Goal: Task Accomplishment & Management: Manage account settings

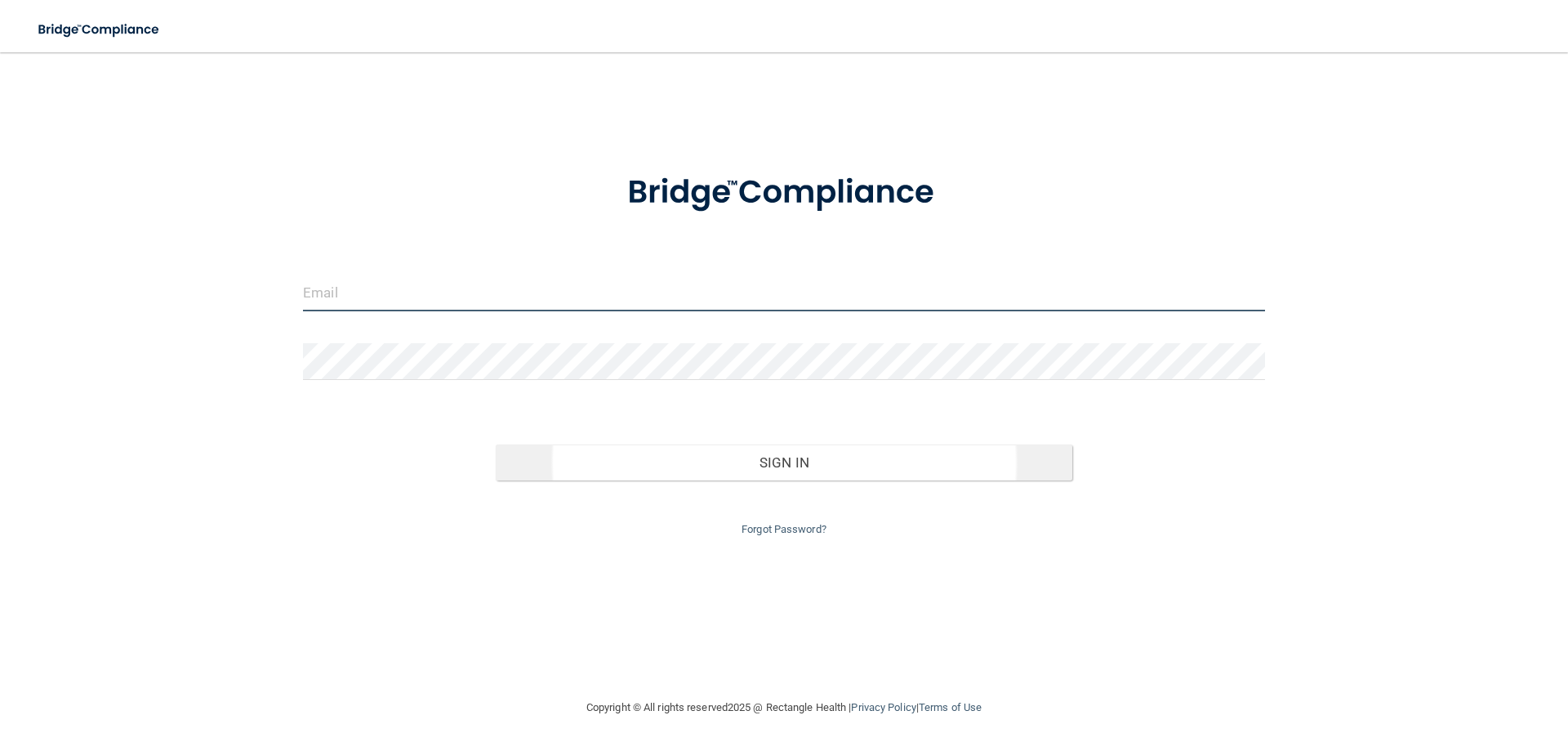
type input "[EMAIL_ADDRESS][DOMAIN_NAME]"
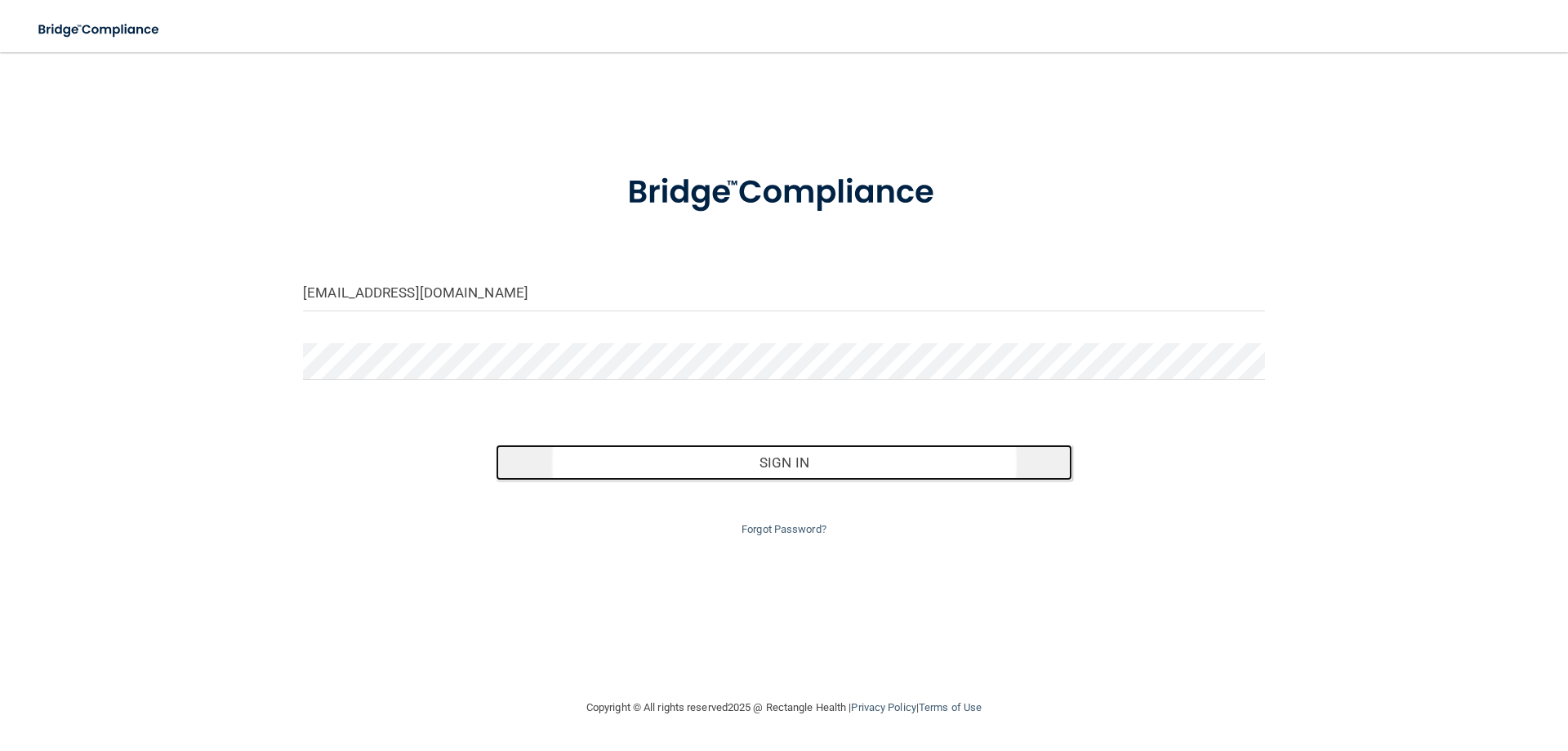
click at [766, 445] on button "Sign In" at bounding box center [784, 462] width 577 height 36
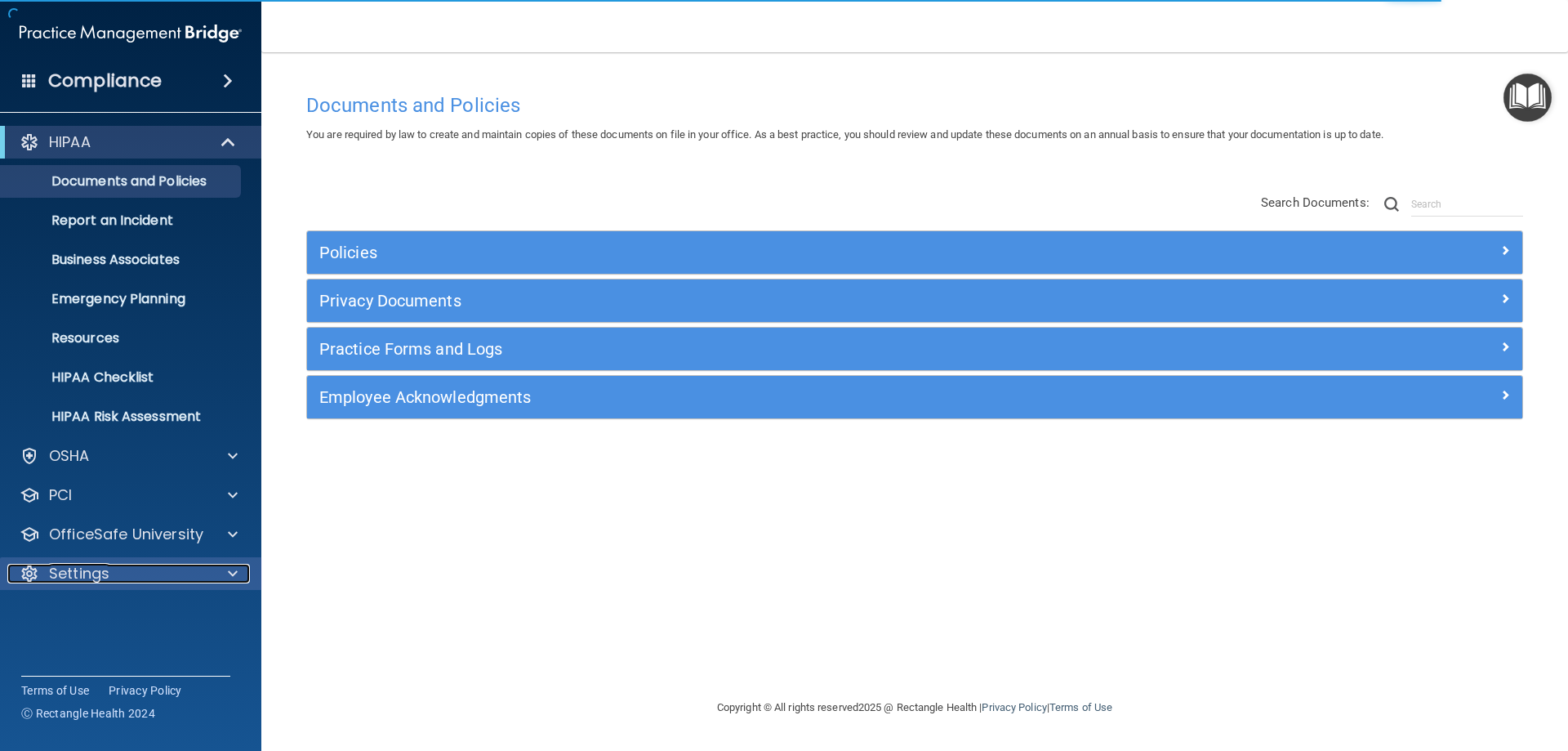
click at [86, 569] on p "Settings" at bounding box center [79, 574] width 61 height 19
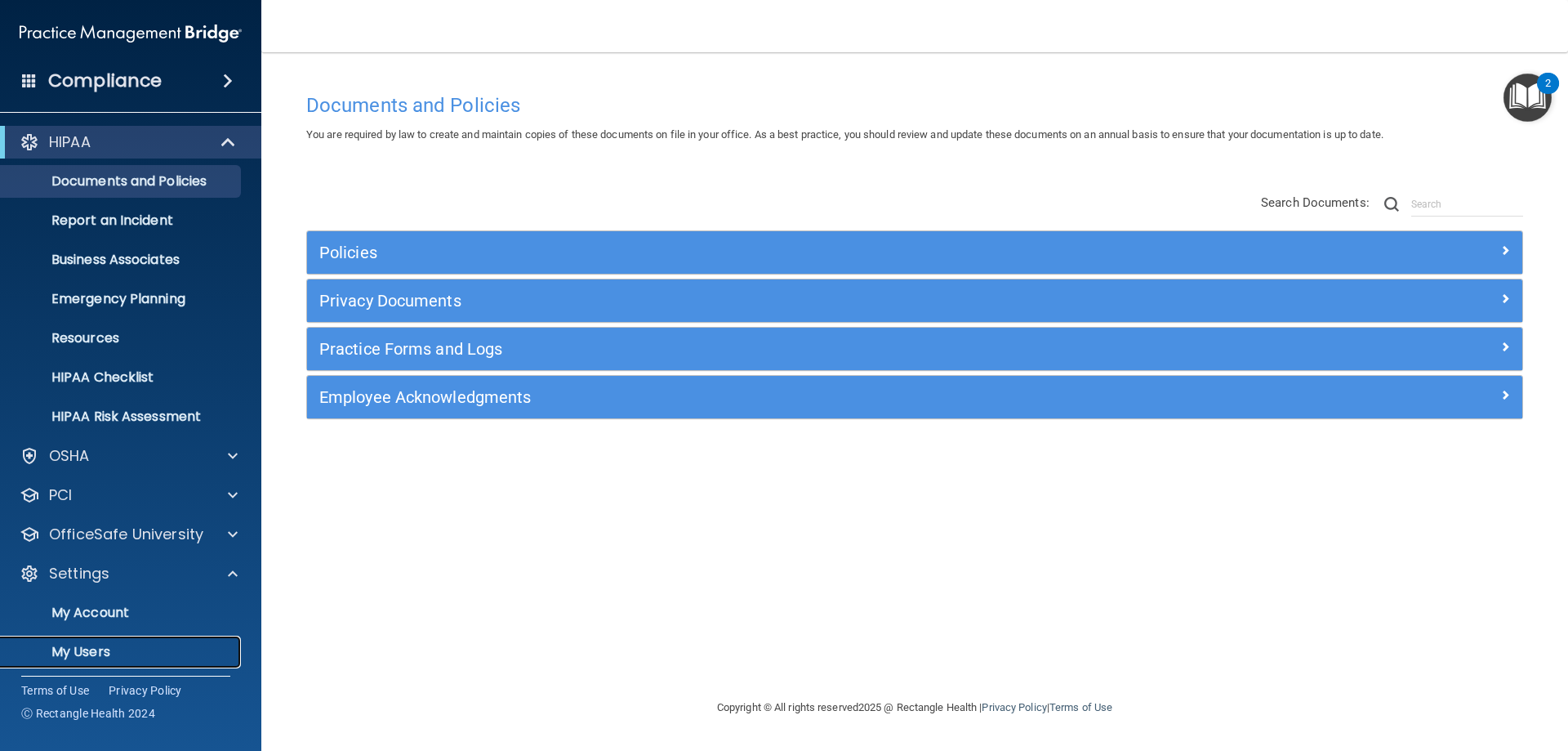
click at [102, 657] on p "My Users" at bounding box center [122, 652] width 223 height 17
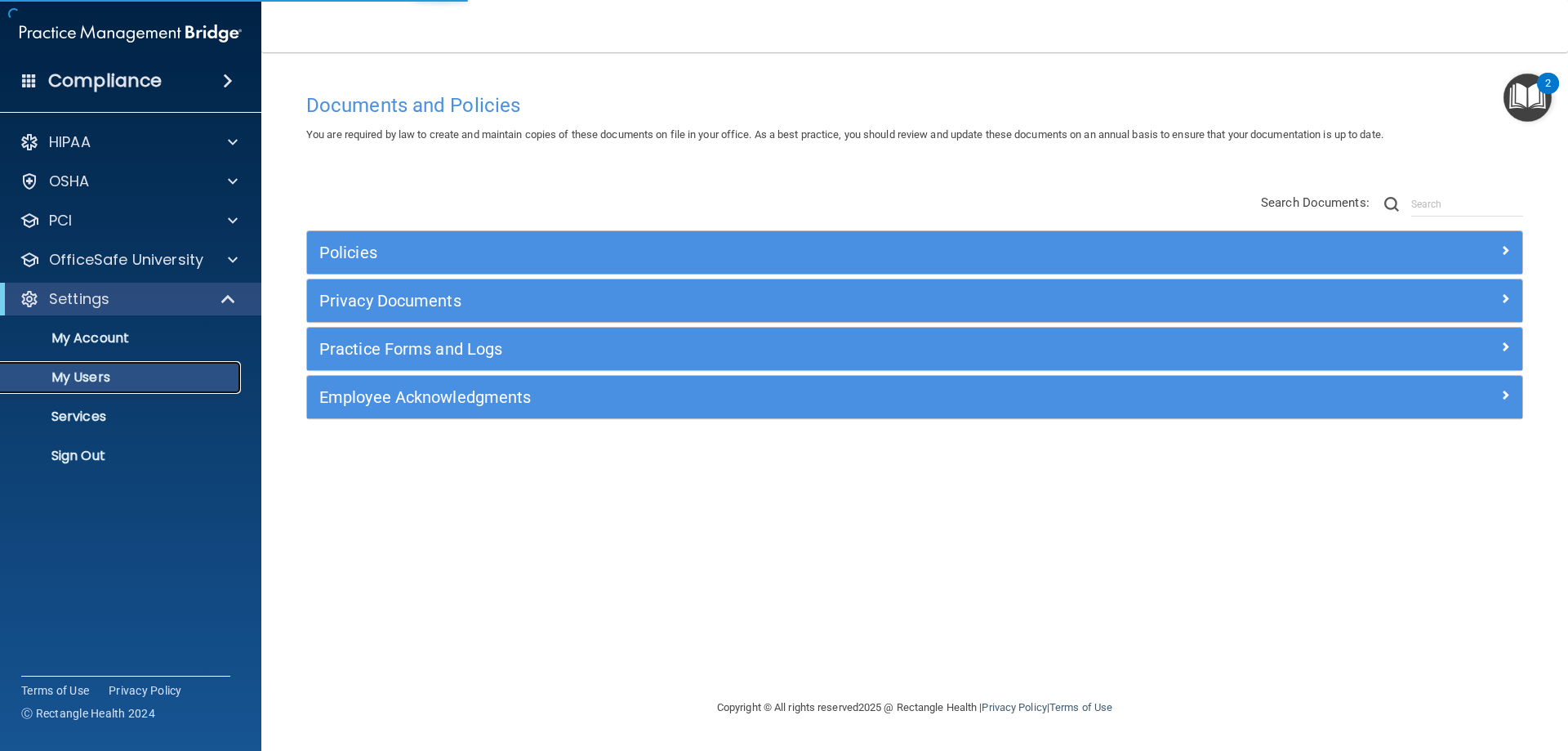
click at [93, 376] on p "My Users" at bounding box center [122, 377] width 223 height 17
select select "20"
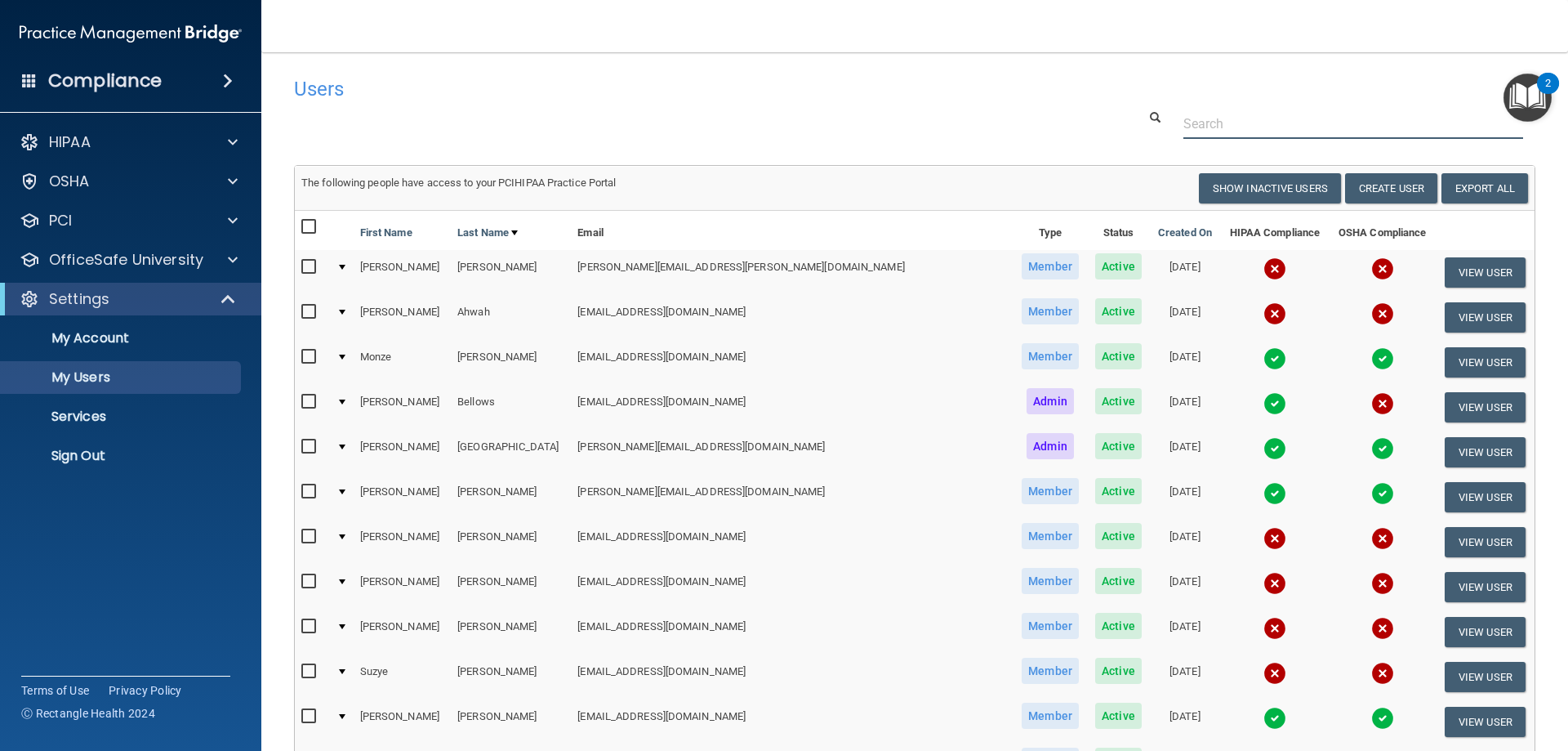
click at [1291, 126] on input "text" at bounding box center [1353, 123] width 340 height 30
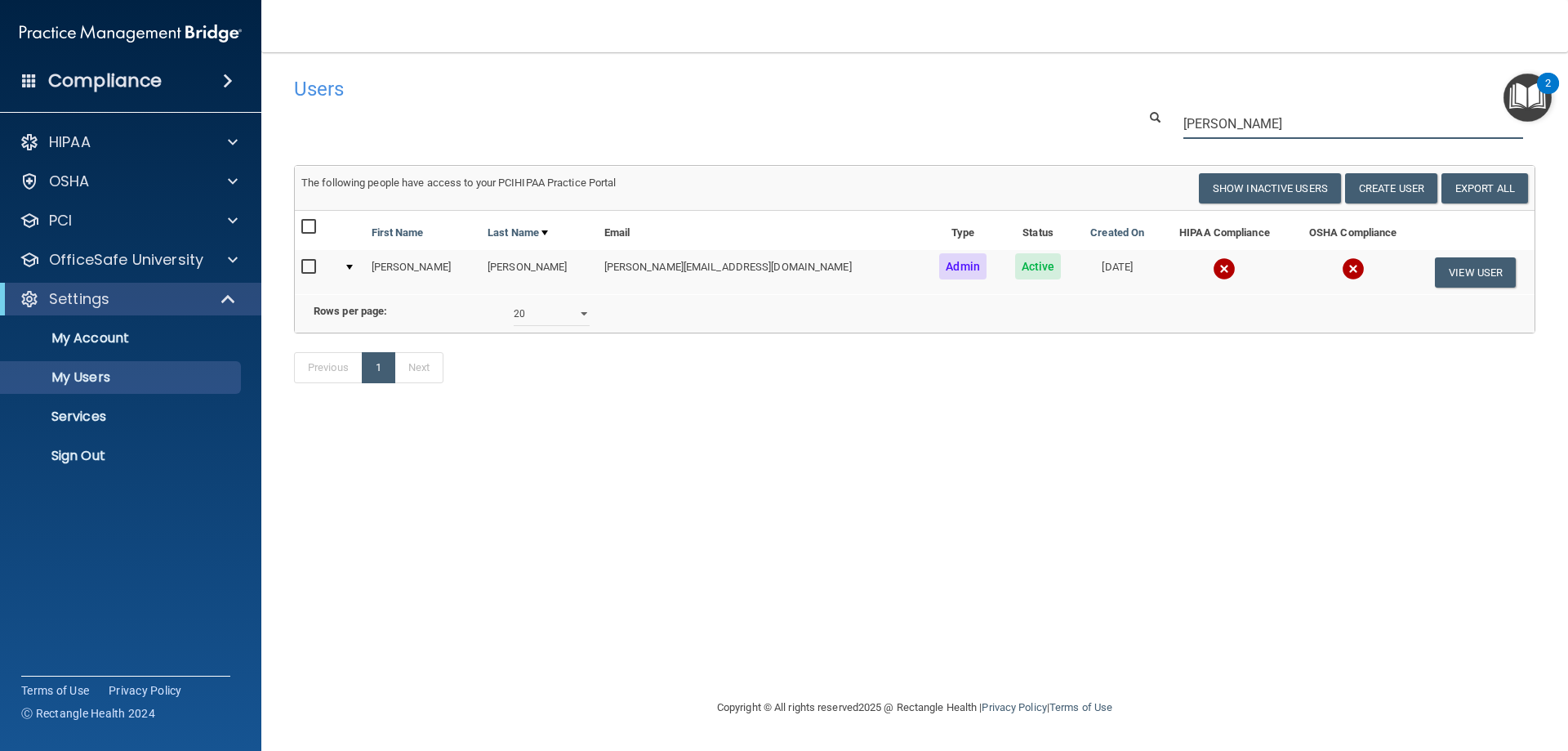
drag, startPoint x: 1255, startPoint y: 129, endPoint x: 1180, endPoint y: 128, distance: 75.0
click at [1180, 128] on div "marie" at bounding box center [1353, 123] width 364 height 30
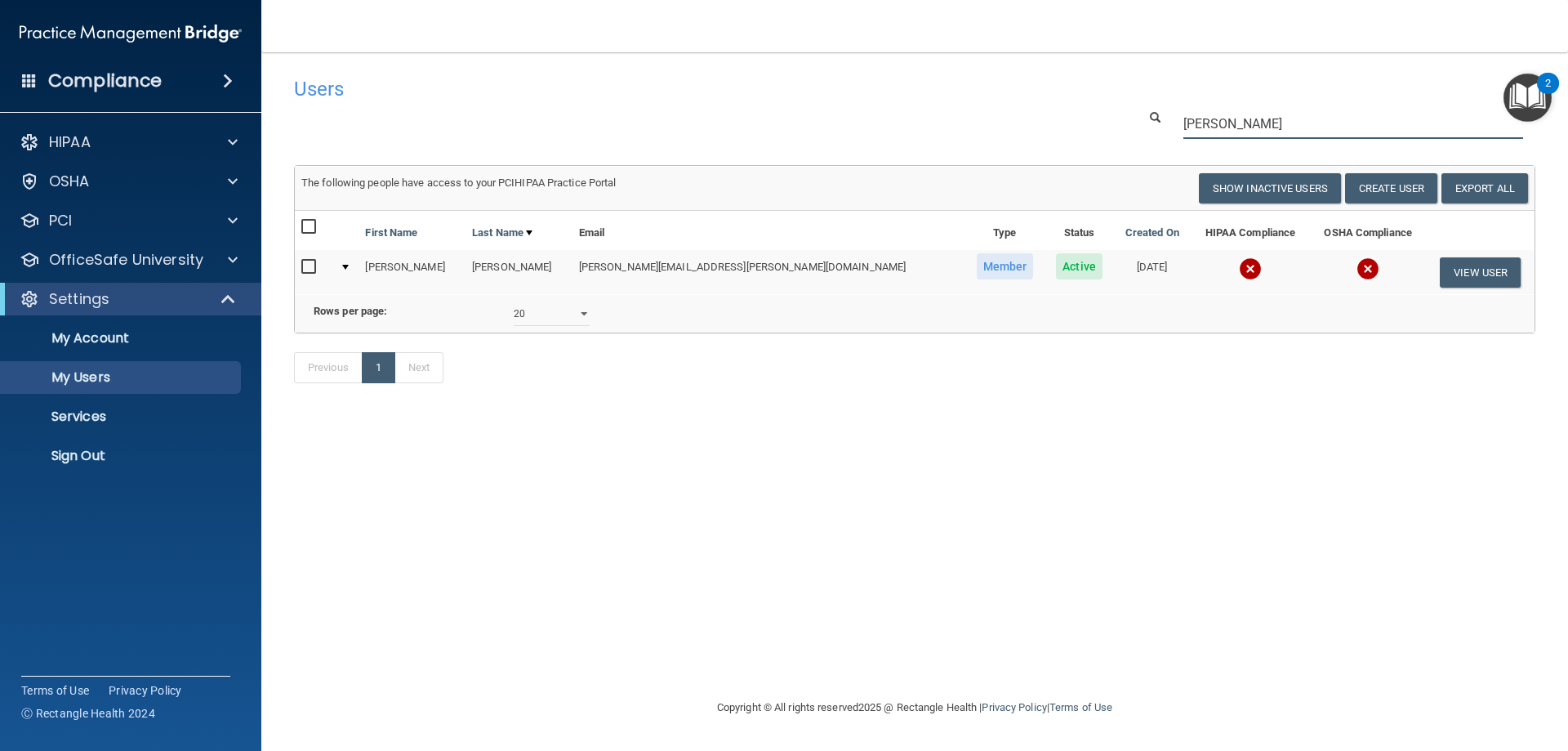
drag, startPoint x: 1261, startPoint y: 126, endPoint x: 1158, endPoint y: 126, distance: 103.0
click at [1158, 126] on div "shannon" at bounding box center [1336, 123] width 422 height 30
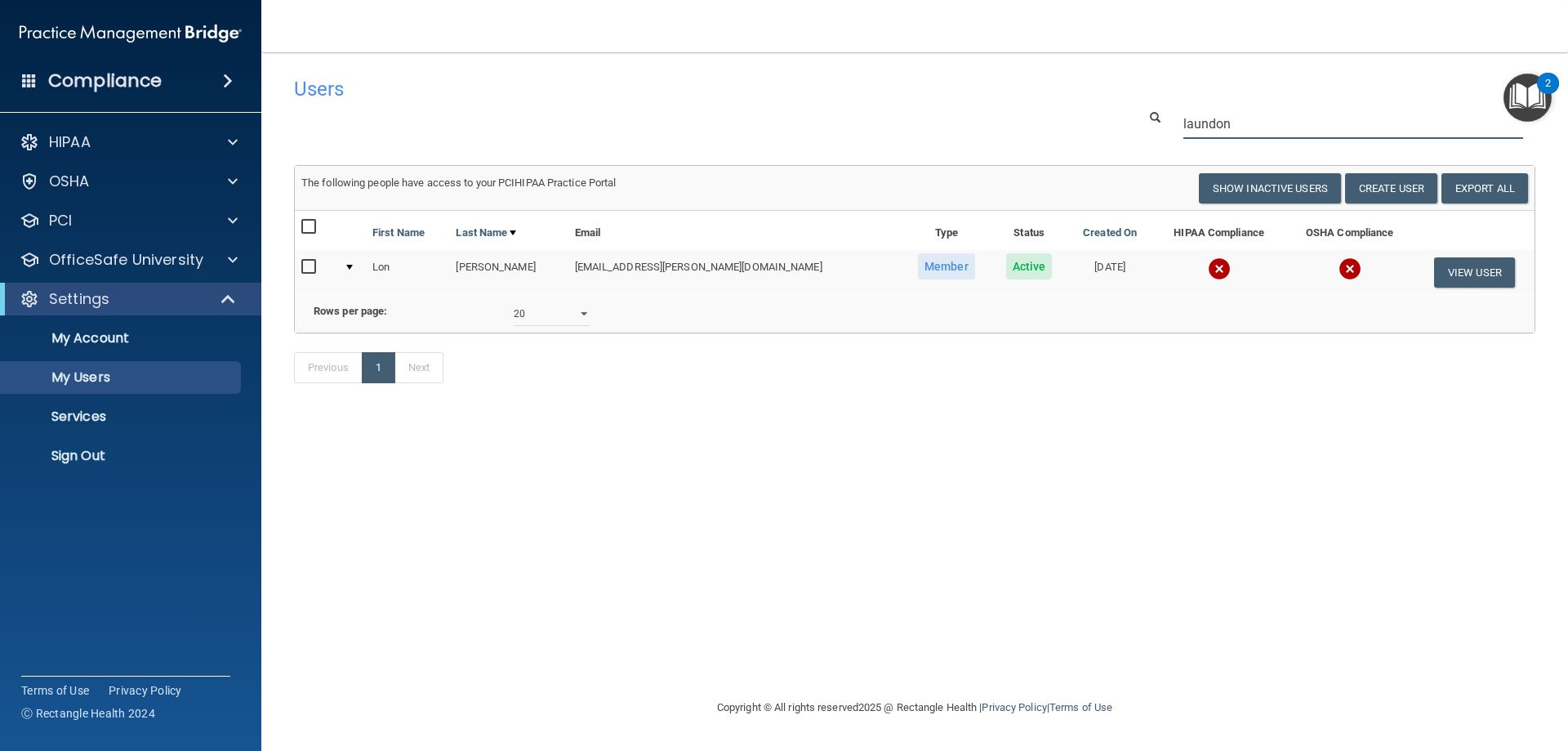
drag, startPoint x: 1257, startPoint y: 124, endPoint x: 1108, endPoint y: 131, distance: 149.2
click at [1109, 130] on div "laundon" at bounding box center [914, 123] width 1266 height 30
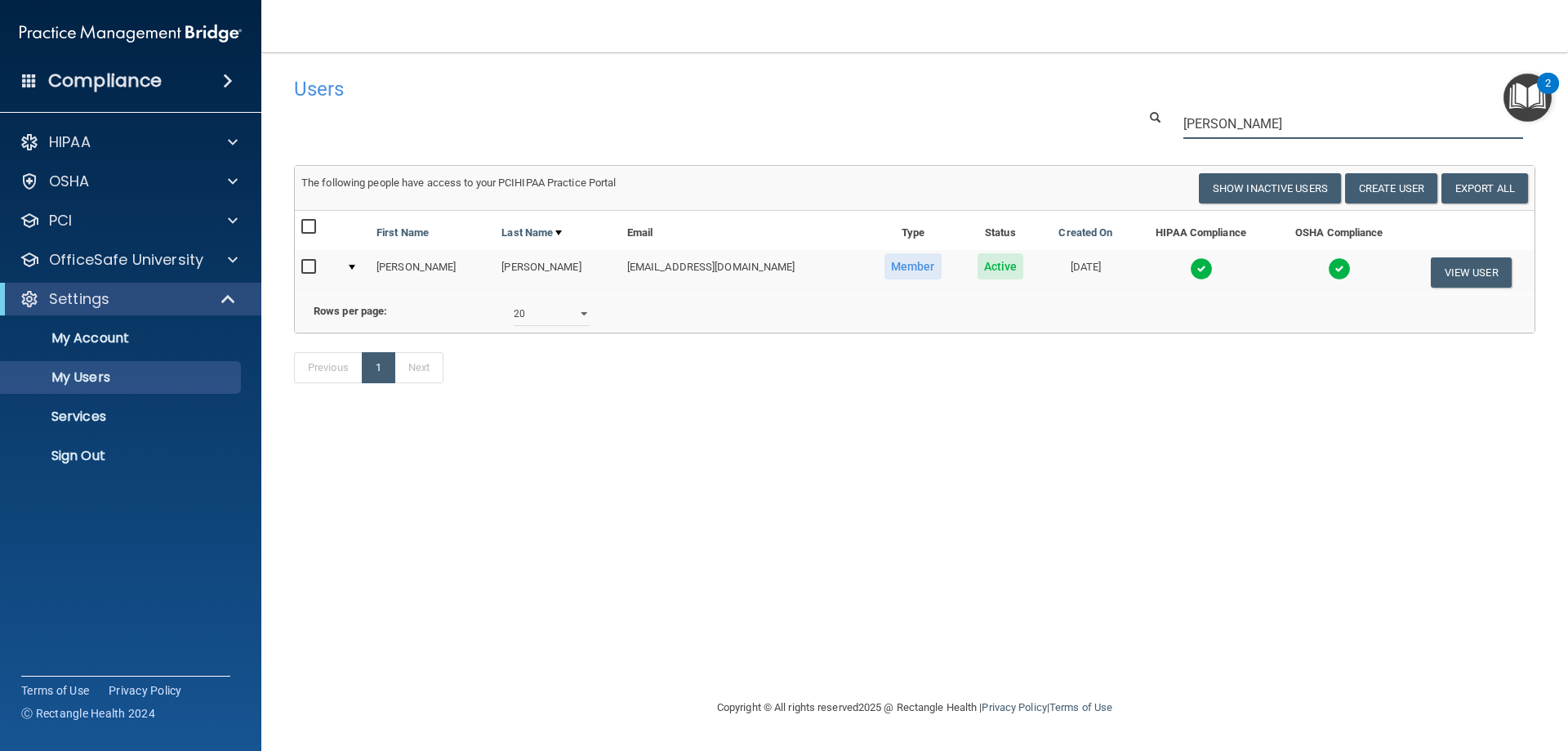
drag, startPoint x: 1283, startPoint y: 123, endPoint x: 835, endPoint y: 154, distance: 449.1
click at [833, 154] on div "Users Success! New user created. × Error! The user couldn't be created. × Succe…" at bounding box center [914, 239] width 1241 height 340
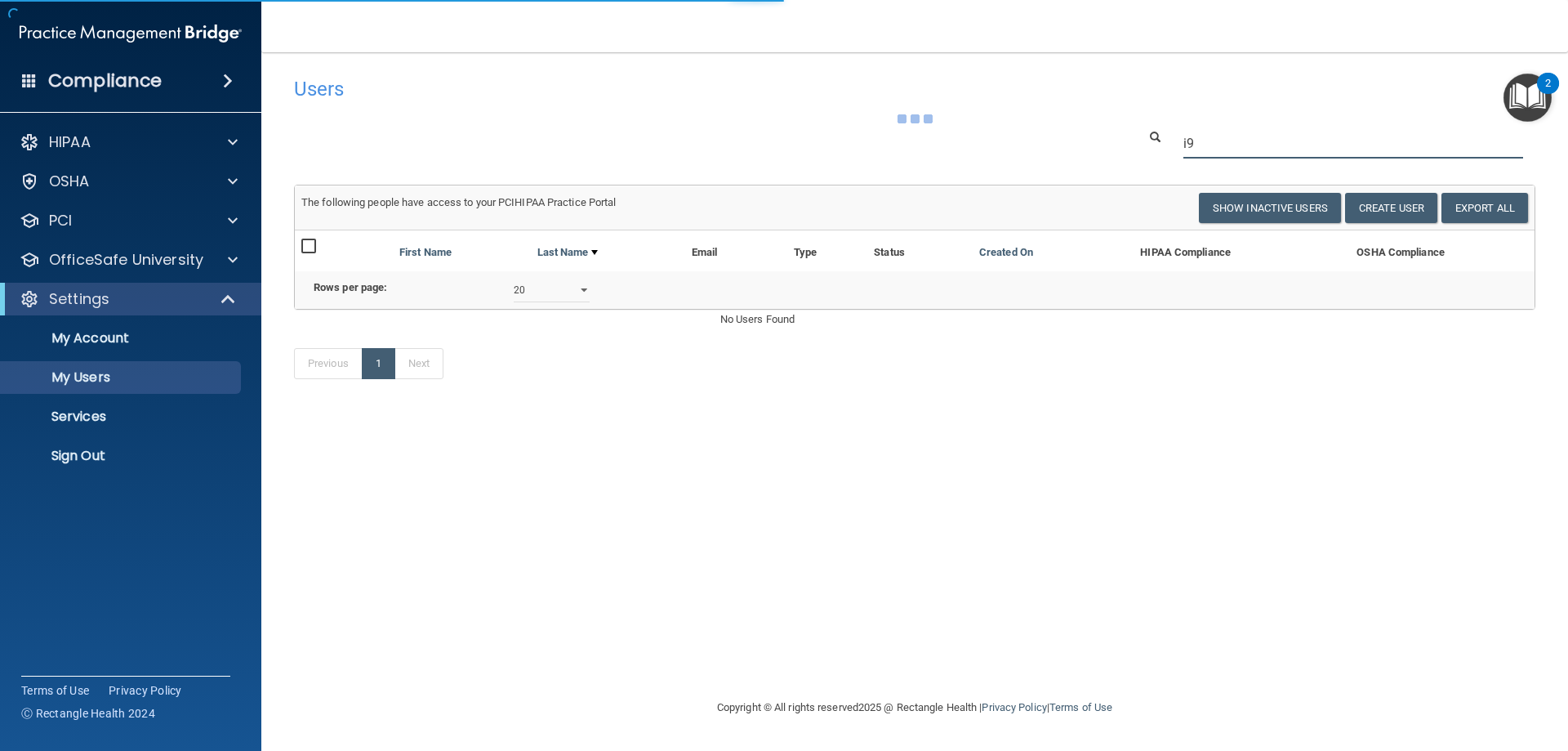
type input "i"
type input "ian"
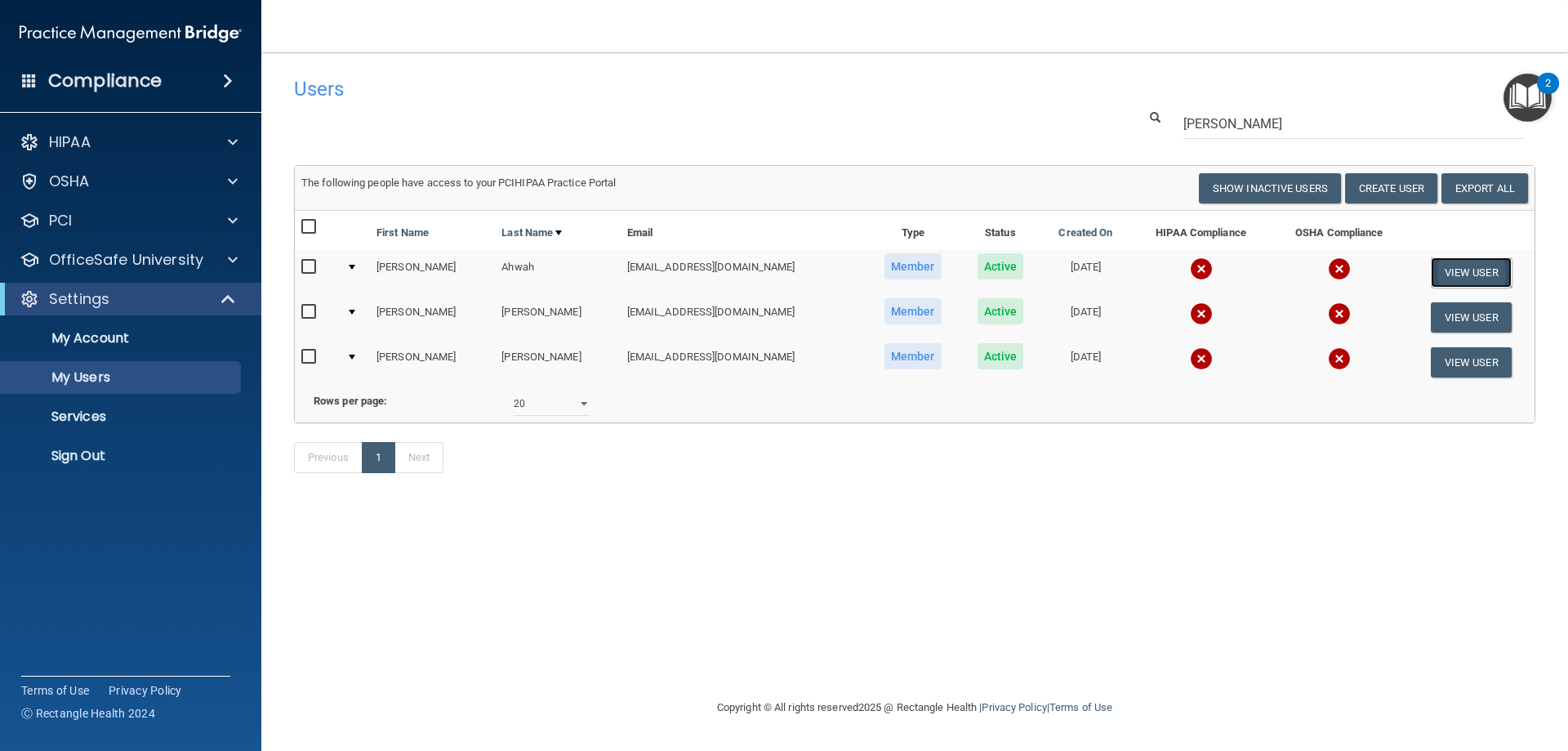
click at [1490, 266] on button "View User" at bounding box center [1471, 272] width 81 height 30
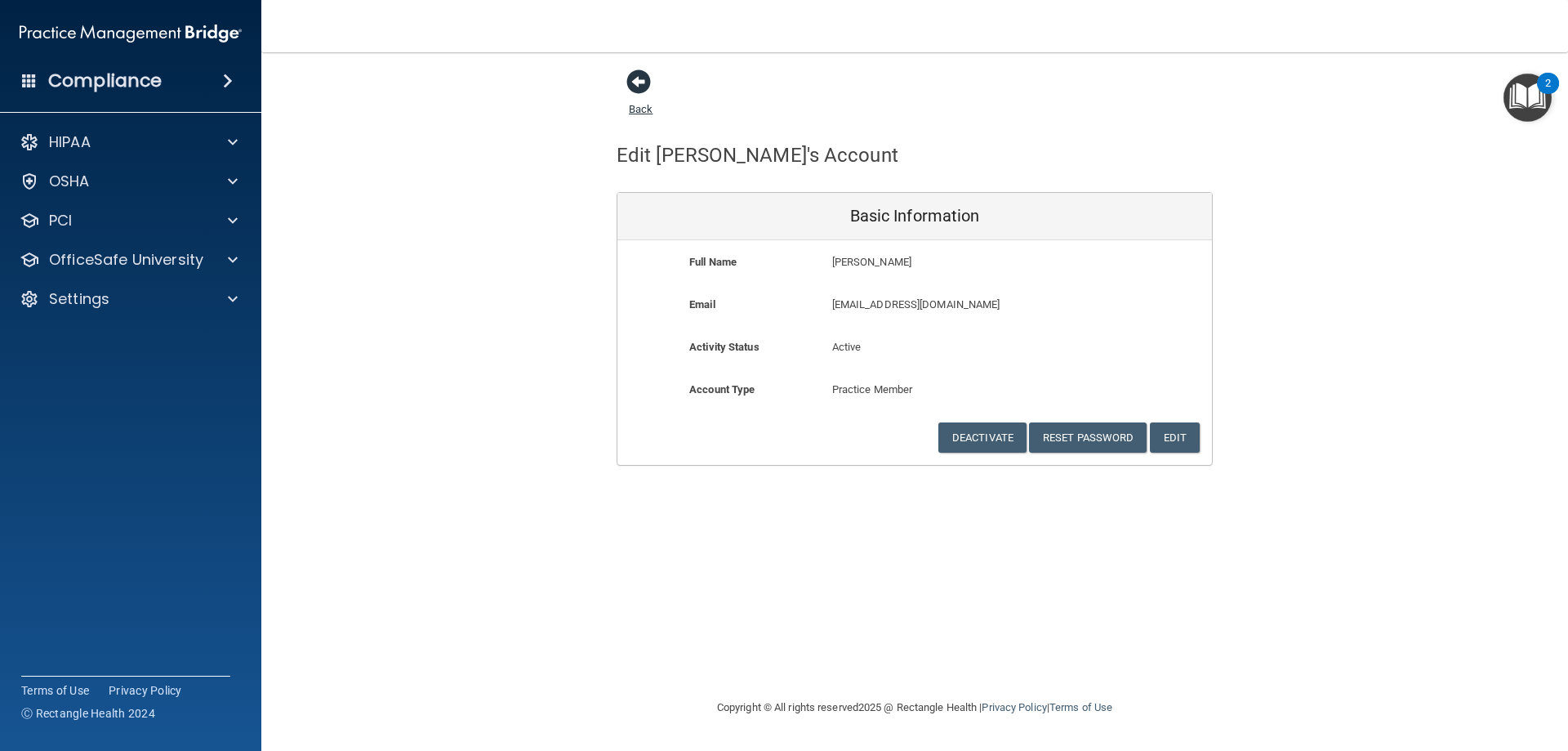
click at [645, 82] on span at bounding box center [639, 82] width 25 height 25
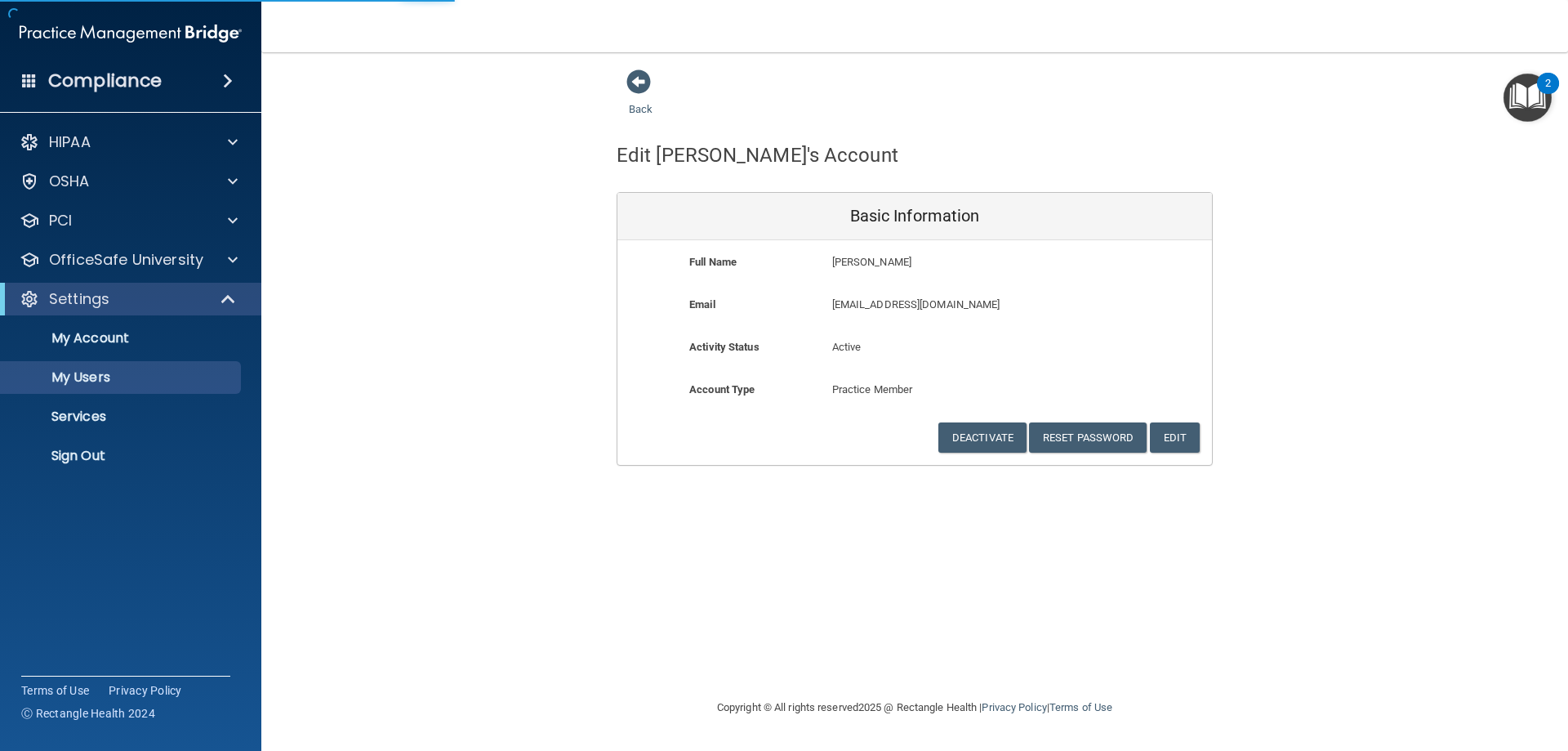
select select "20"
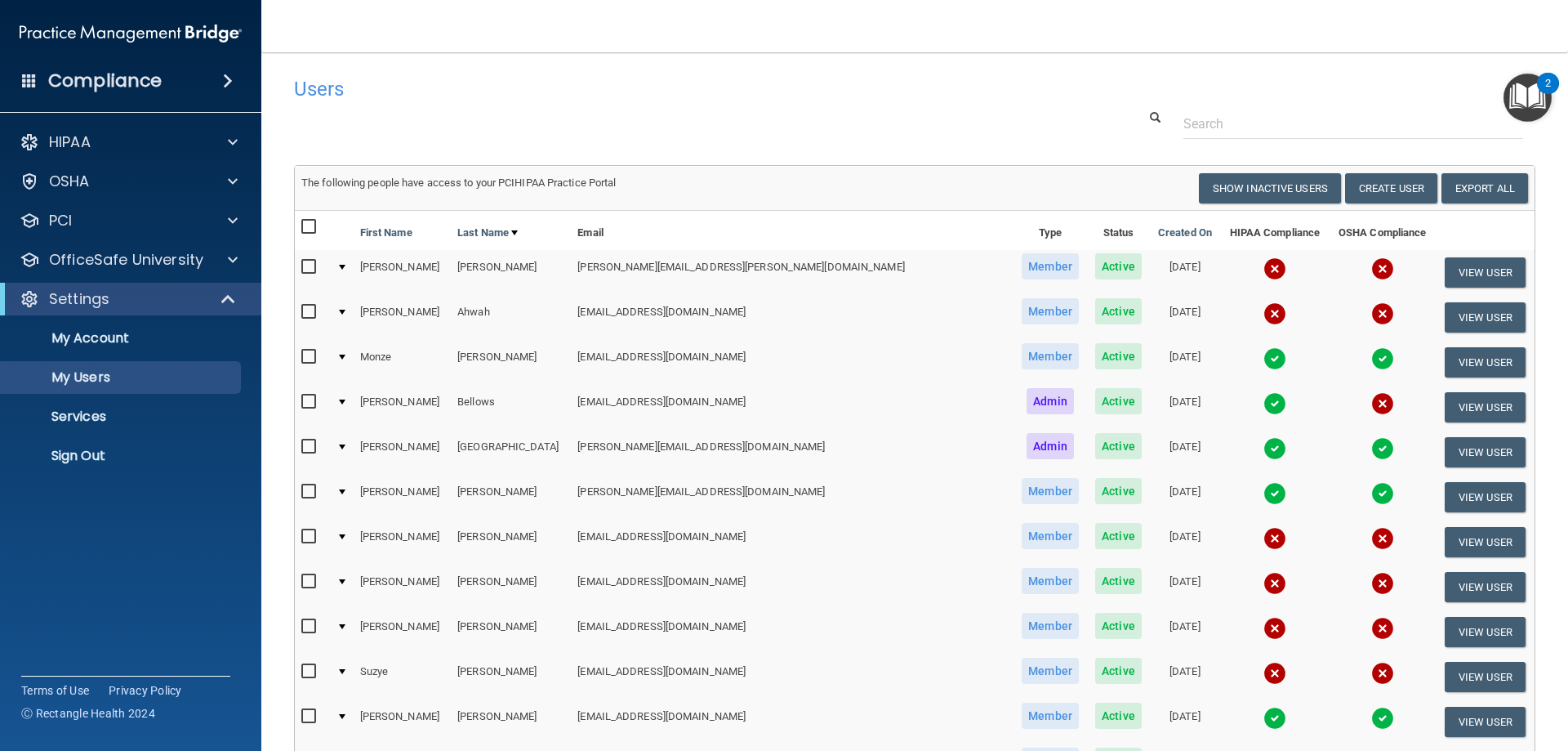
click at [310, 318] on input "checkbox" at bounding box center [310, 312] width 18 height 13
checkbox input "true"
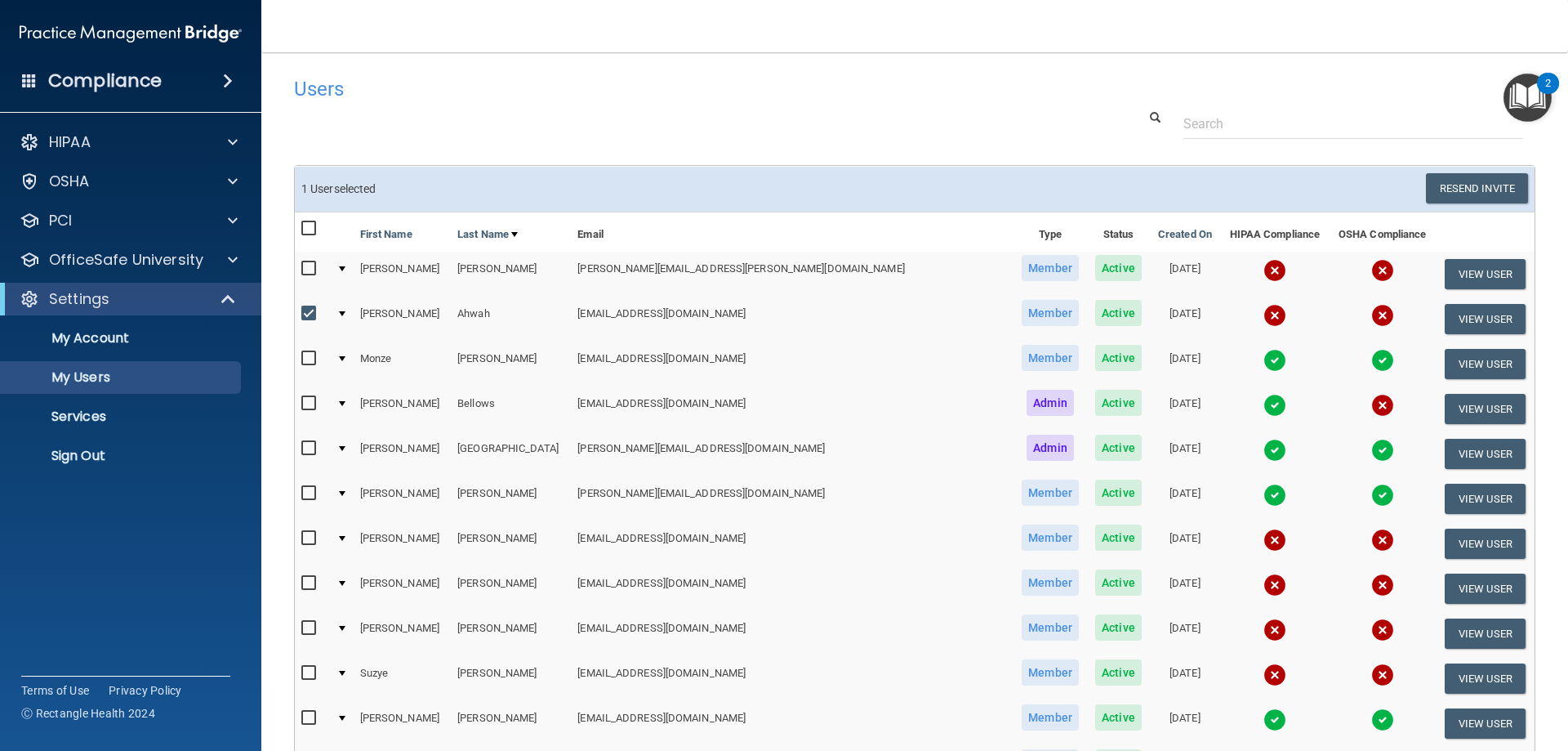
click at [353, 317] on td at bounding box center [342, 319] width 23 height 45
click at [345, 316] on div at bounding box center [342, 314] width 6 height 5
click at [345, 314] on div at bounding box center [342, 314] width 6 height 5
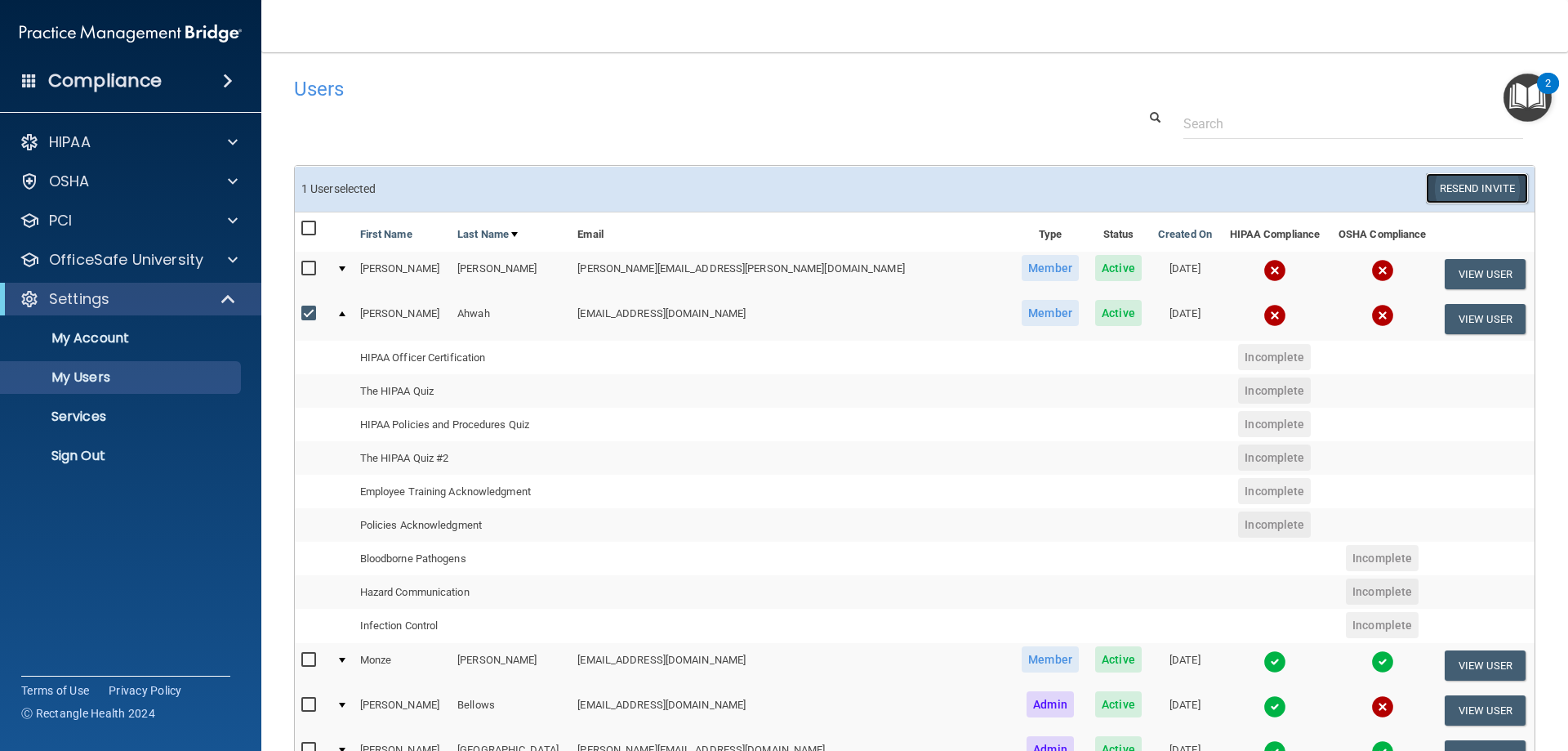
click at [1441, 190] on button "Resend Invite" at bounding box center [1477, 189] width 102 height 30
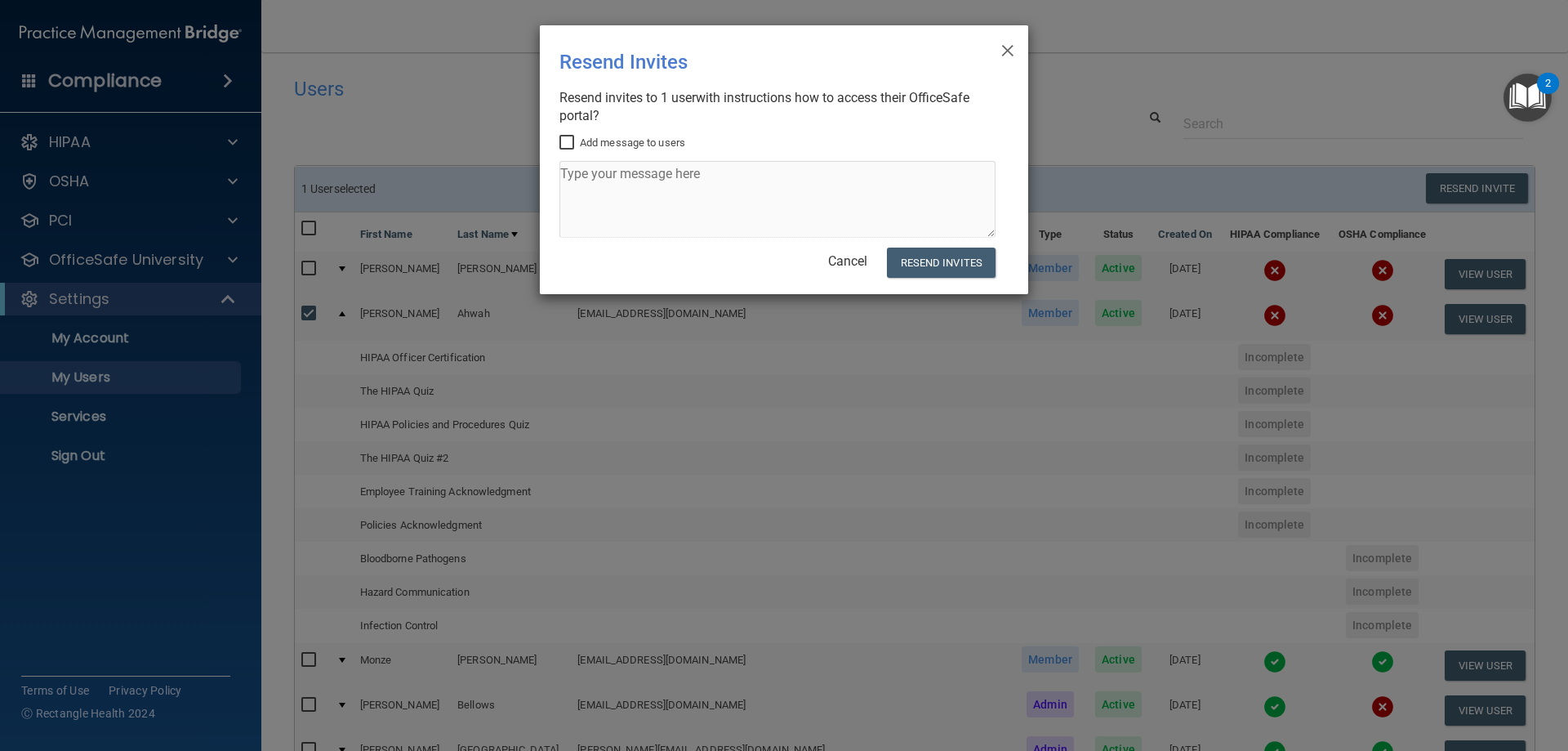
click at [562, 145] on input "Add message to users" at bounding box center [568, 143] width 18 height 13
checkbox input "true"
click at [671, 182] on textarea at bounding box center [777, 199] width 436 height 77
type textarea "Please complete the infection control portion of the training for Providence au…"
drag, startPoint x: 574, startPoint y: 204, endPoint x: 536, endPoint y: 174, distance: 48.4
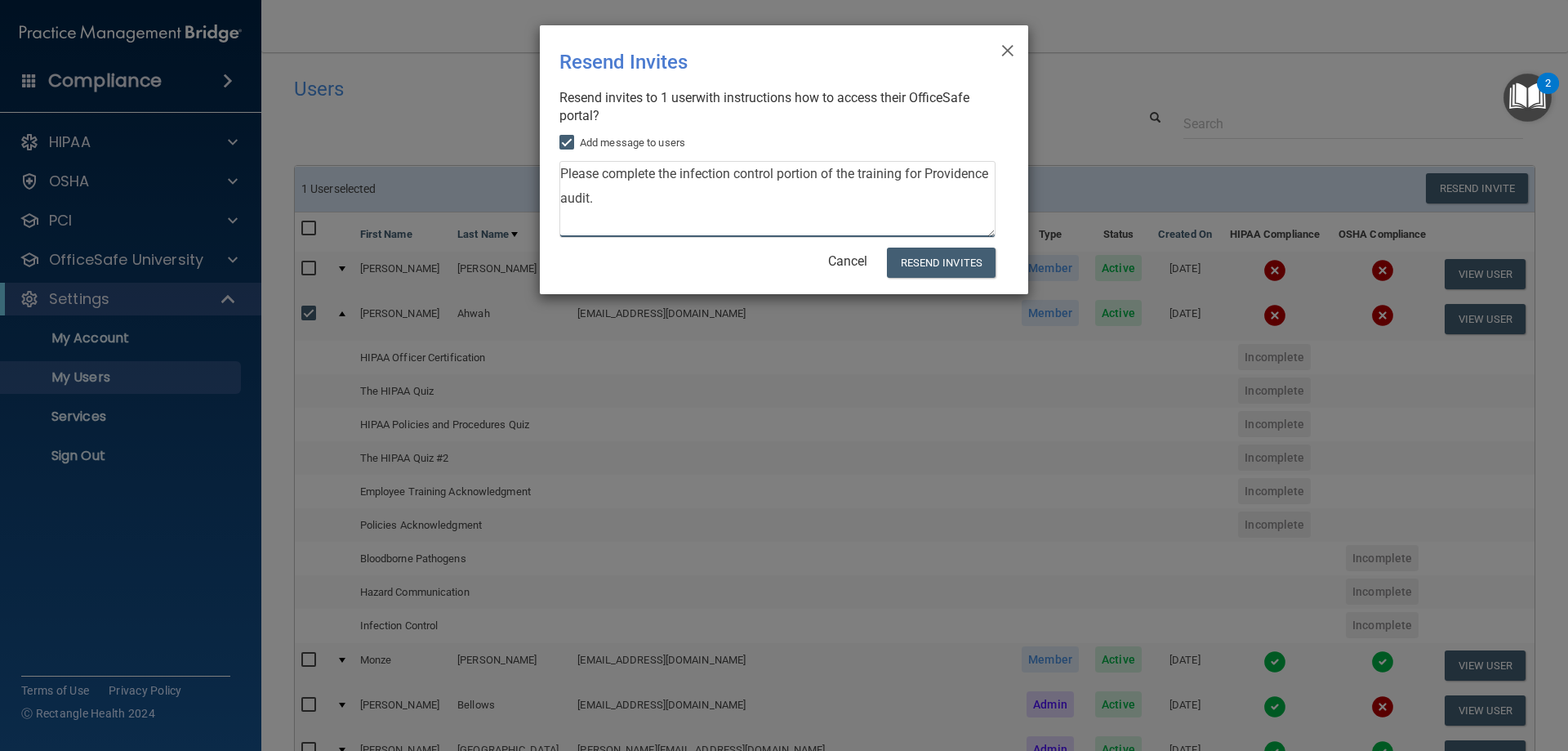
click at [536, 174] on div "× Close Resend Invites There was an error while sending the invitations ... Res…" at bounding box center [784, 376] width 1568 height 751
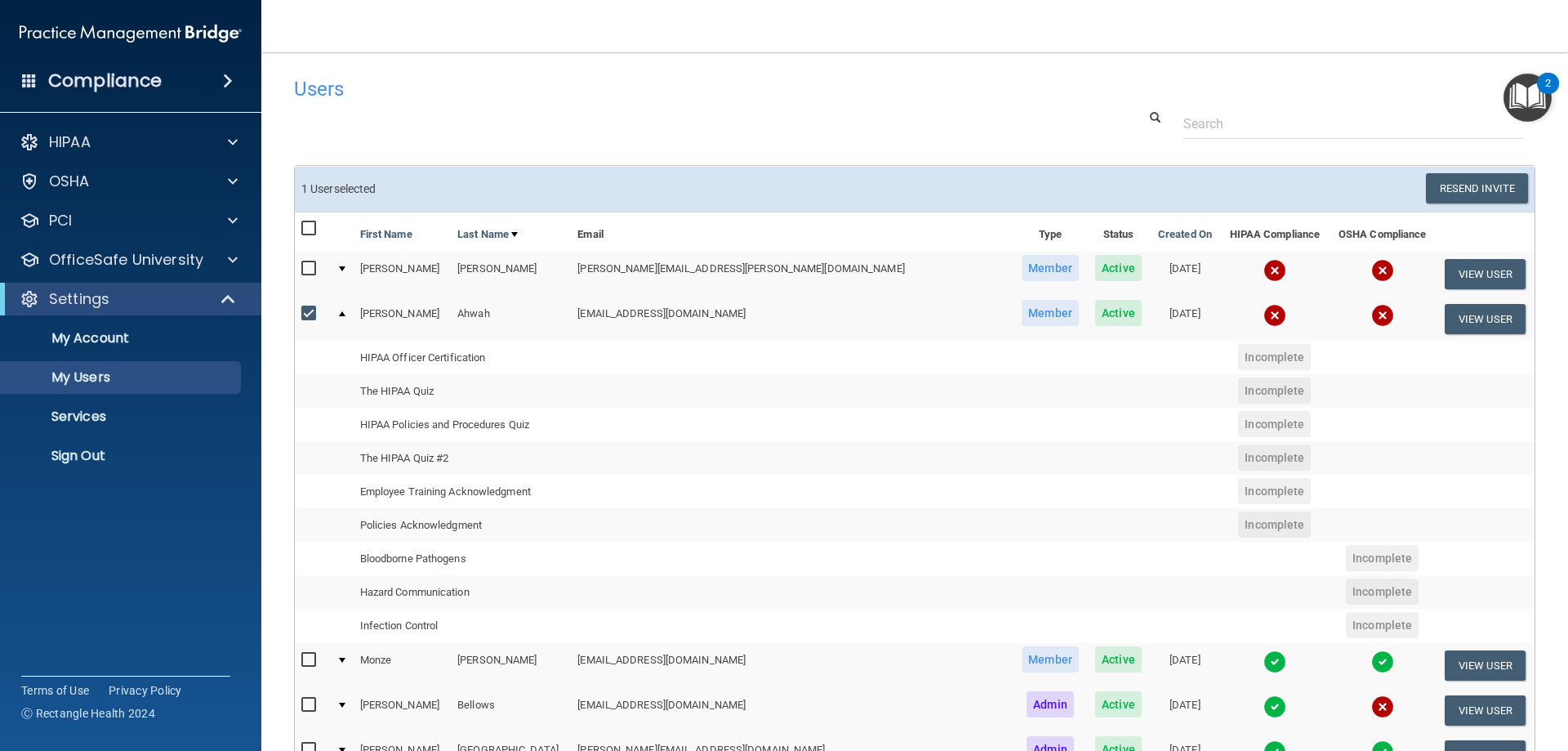
click at [308, 316] on input "checkbox" at bounding box center [310, 314] width 18 height 13
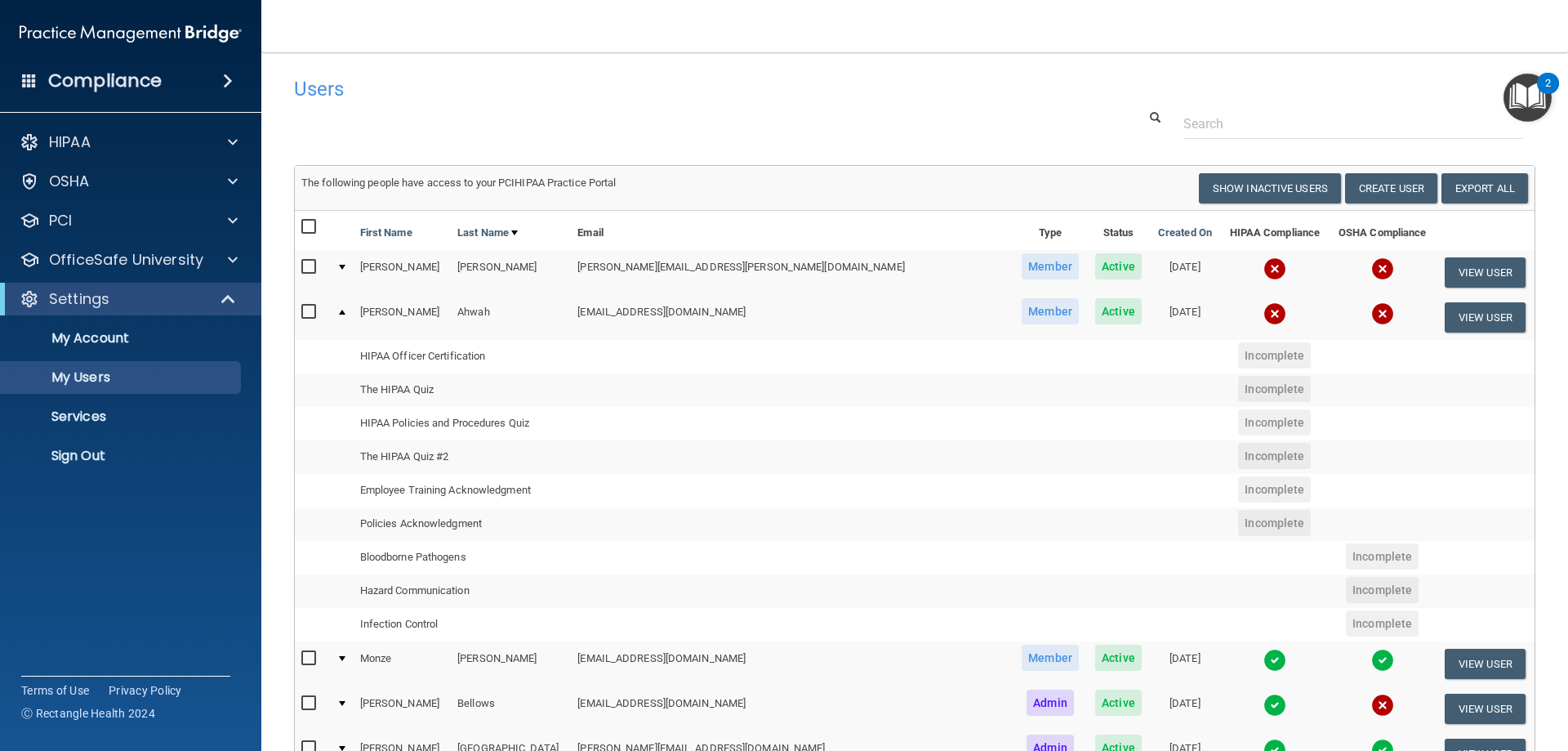
click at [308, 316] on input "checkbox" at bounding box center [310, 312] width 18 height 13
checkbox input "true"
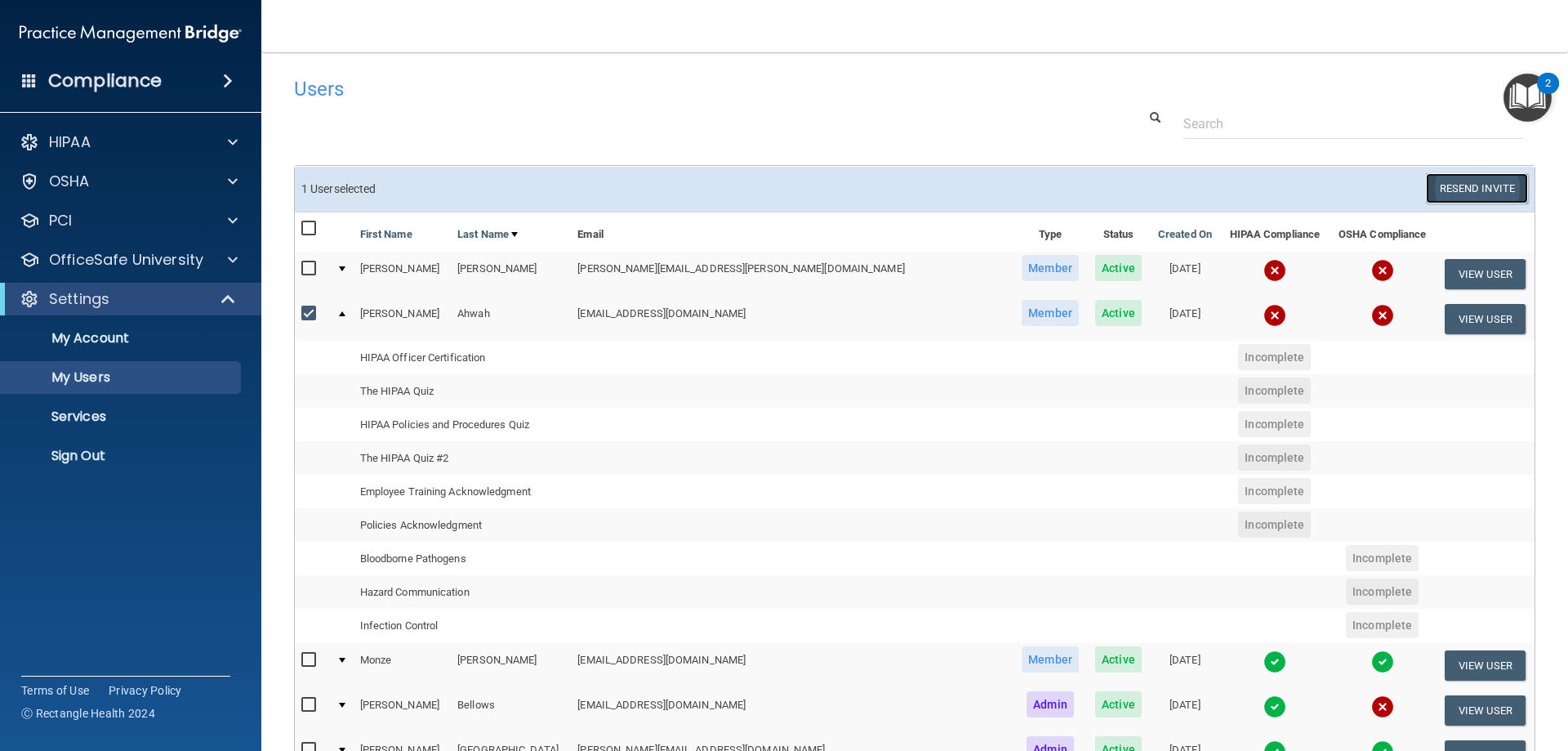
click at [1440, 201] on button "Resend Invite" at bounding box center [1477, 189] width 102 height 30
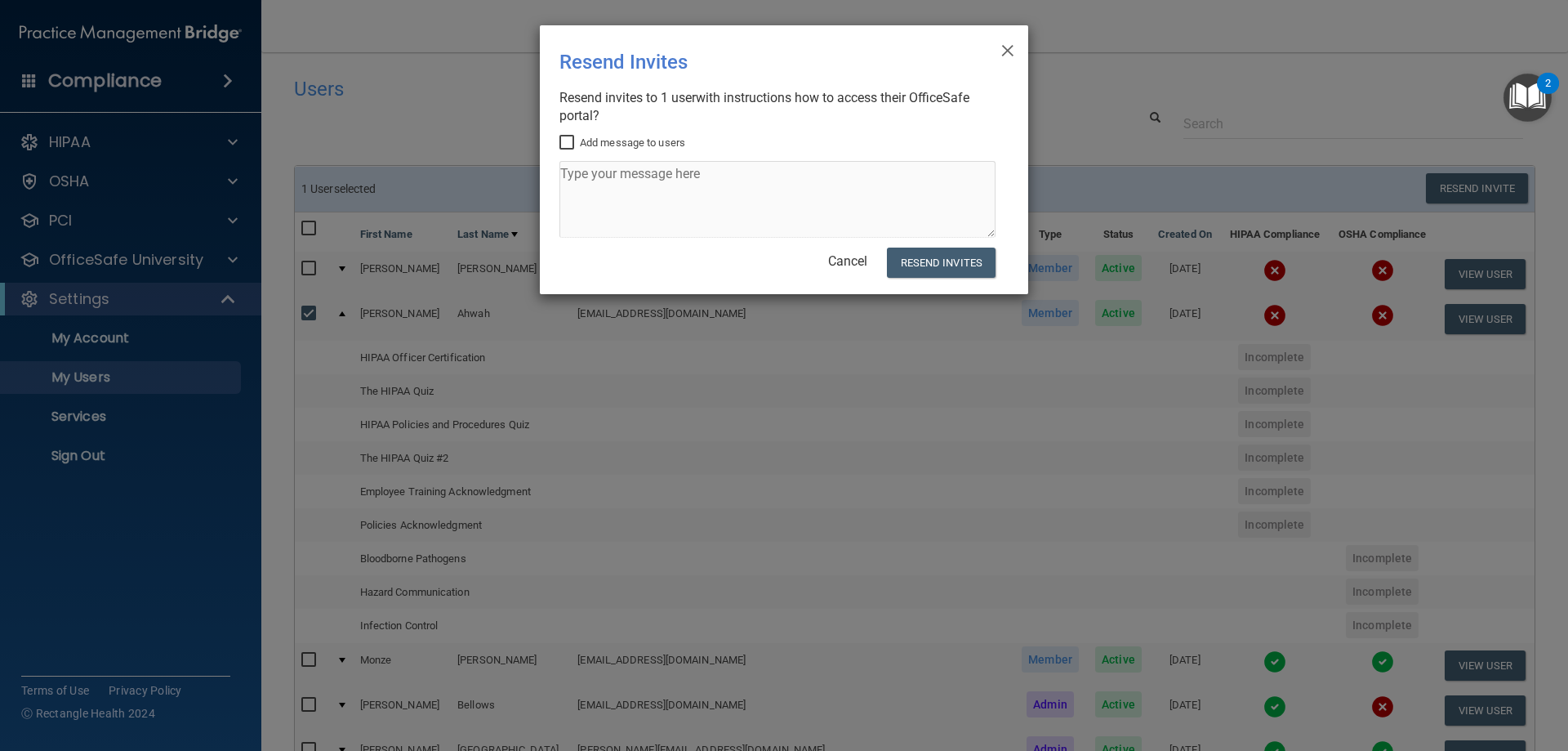
click at [566, 140] on input "Add message to users" at bounding box center [568, 143] width 18 height 13
checkbox input "true"
paste textarea "Good morning, I was wondering if I can get a current copy of your infection con…"
type textarea "Good morning, I was wondering if I can get a current copy of your infection con…"
click at [934, 265] on button "Resend Invites" at bounding box center [941, 263] width 108 height 30
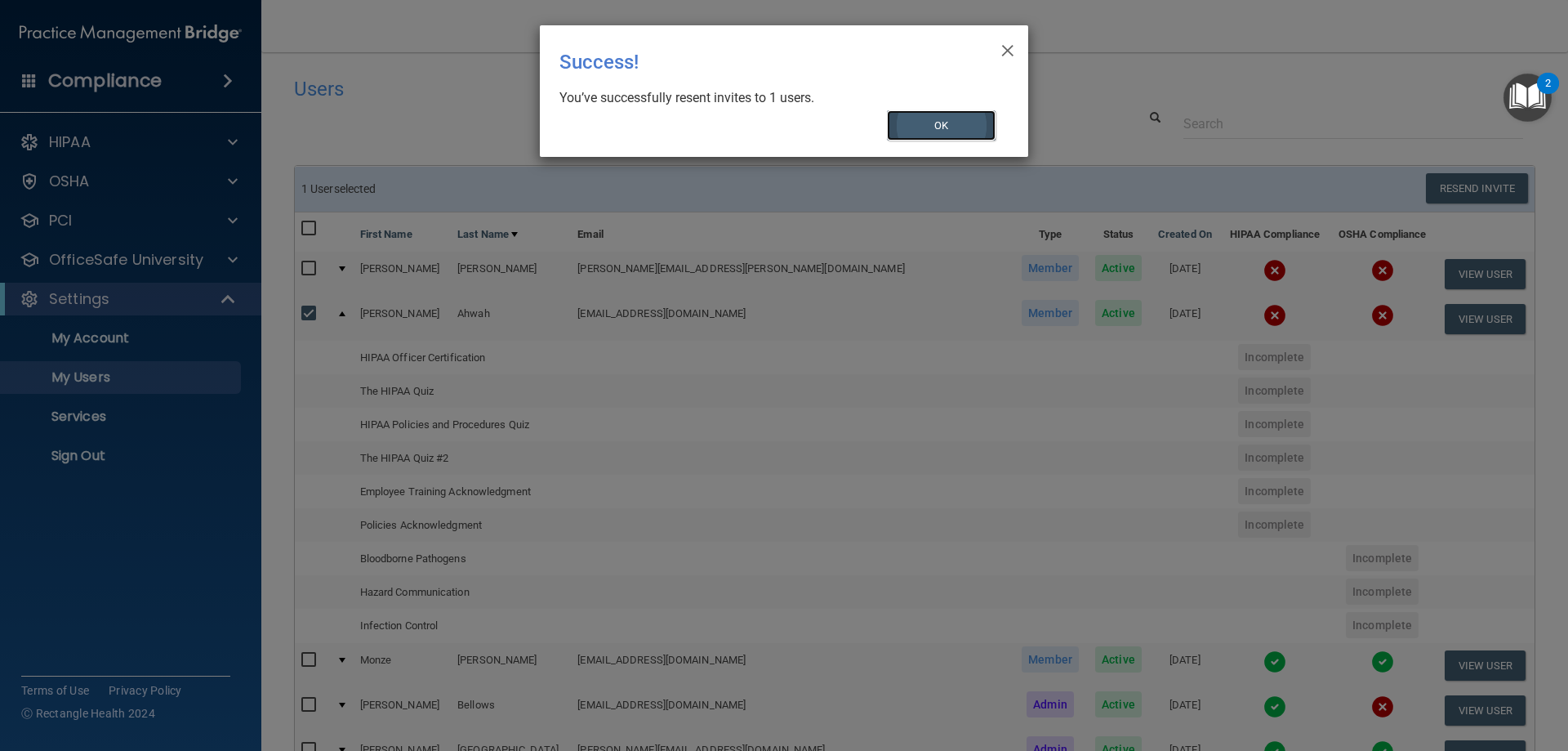
click at [958, 121] on button "OK" at bounding box center [942, 125] width 109 height 30
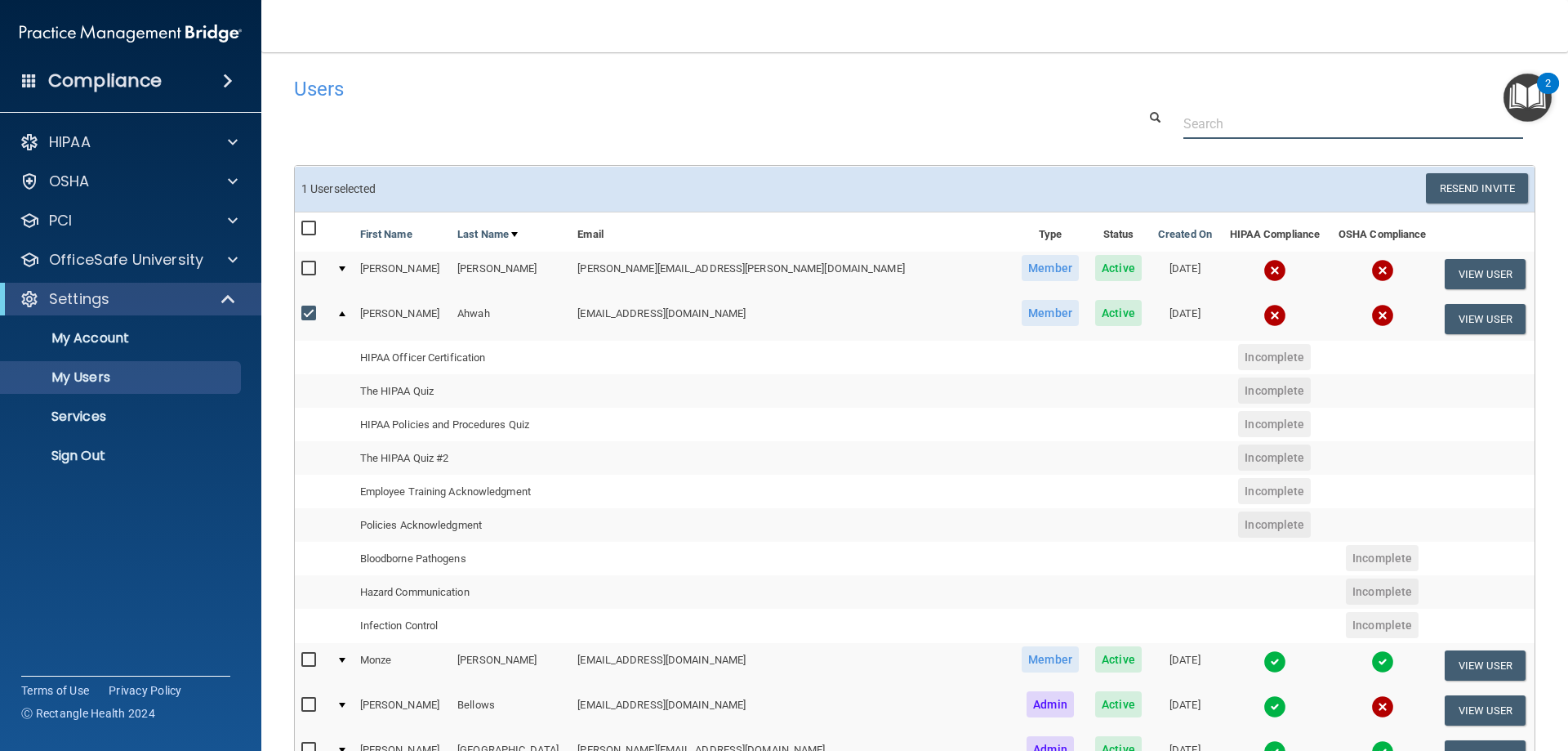
click at [1237, 127] on input "text" at bounding box center [1353, 123] width 340 height 30
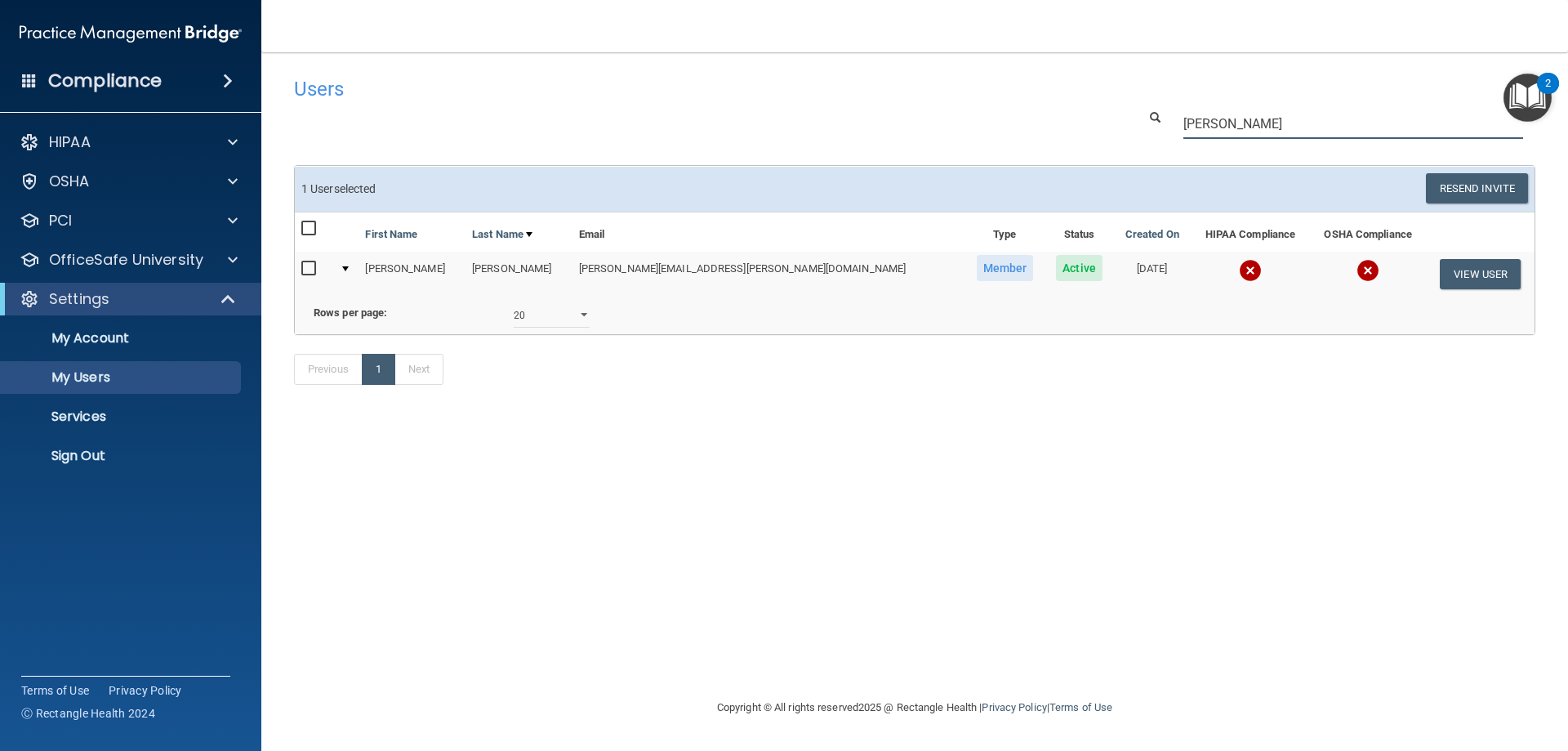
type input "shannon"
click at [310, 271] on input "checkbox" at bounding box center [310, 269] width 18 height 13
checkbox input "true"
click at [1444, 184] on button "Resend Invite" at bounding box center [1477, 189] width 102 height 30
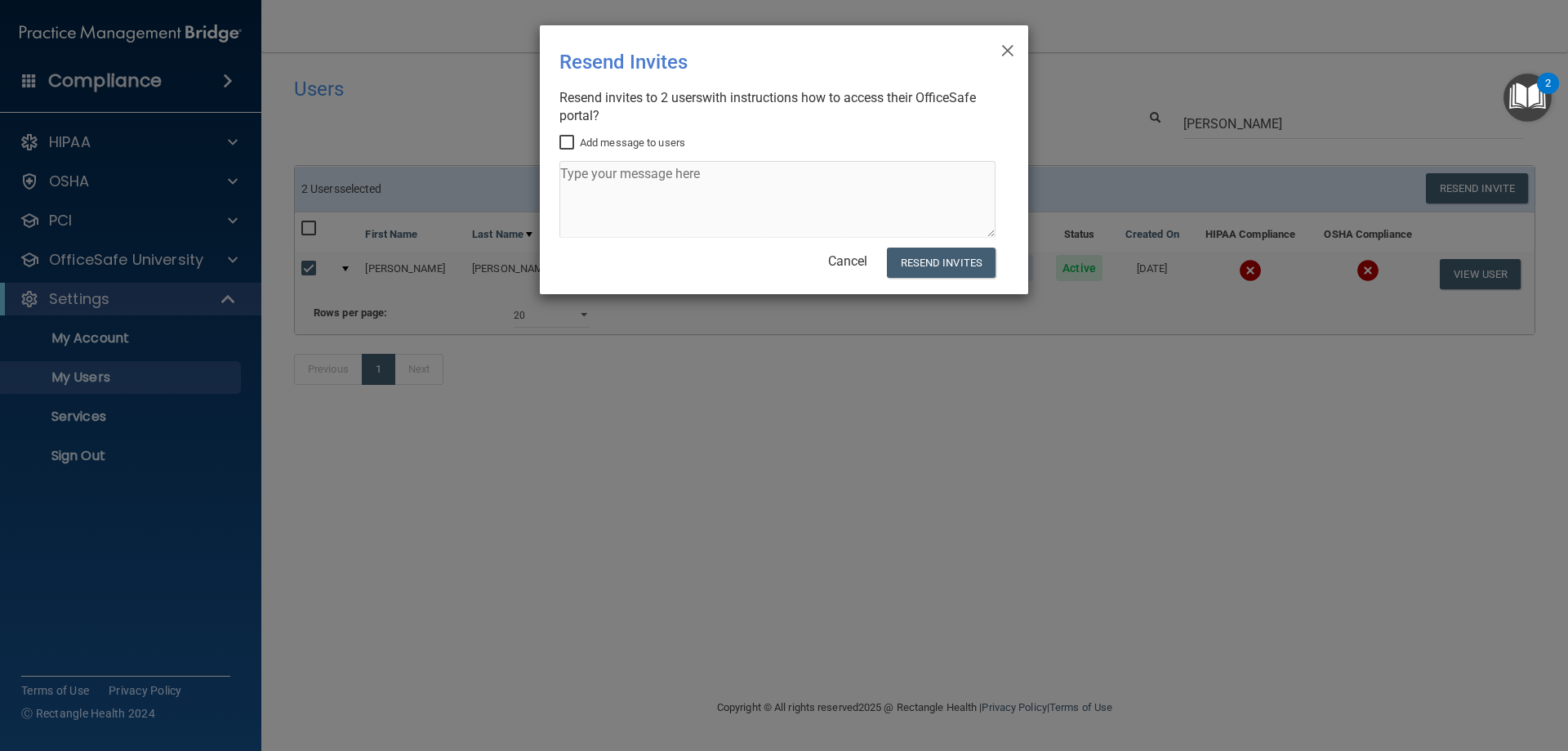
drag, startPoint x: 561, startPoint y: 140, endPoint x: 568, endPoint y: 150, distance: 12.2
click at [562, 140] on input "Add message to users" at bounding box center [568, 143] width 18 height 13
checkbox input "true"
click at [598, 188] on textarea at bounding box center [777, 199] width 436 height 77
paste textarea "Good morning, I was wondering if I can get a current copy of your infection con…"
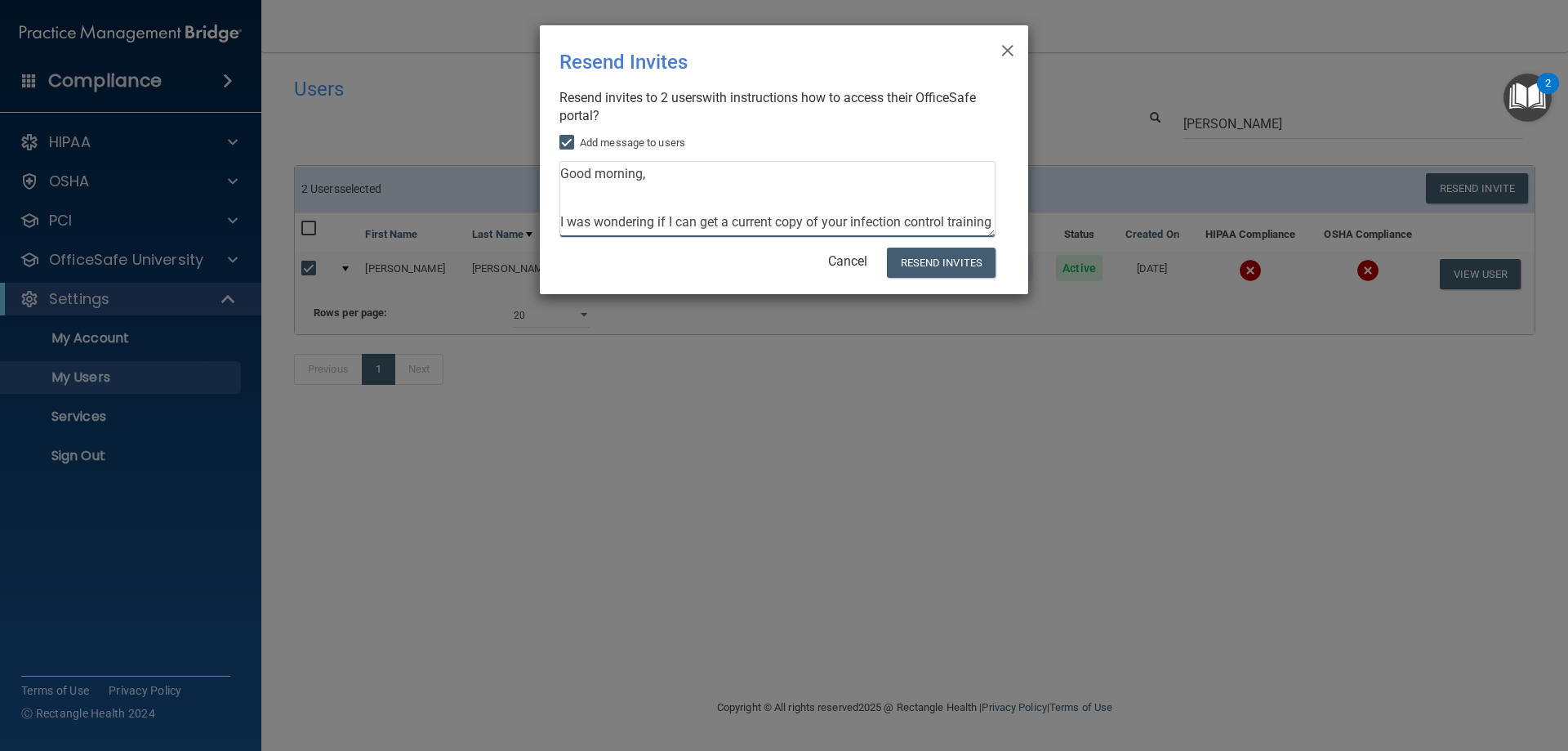
scroll to position [114, 0]
type textarea "Good morning, I was wondering if I can get a current copy of your infection con…"
click at [955, 267] on button "Resend Invites" at bounding box center [941, 263] width 108 height 30
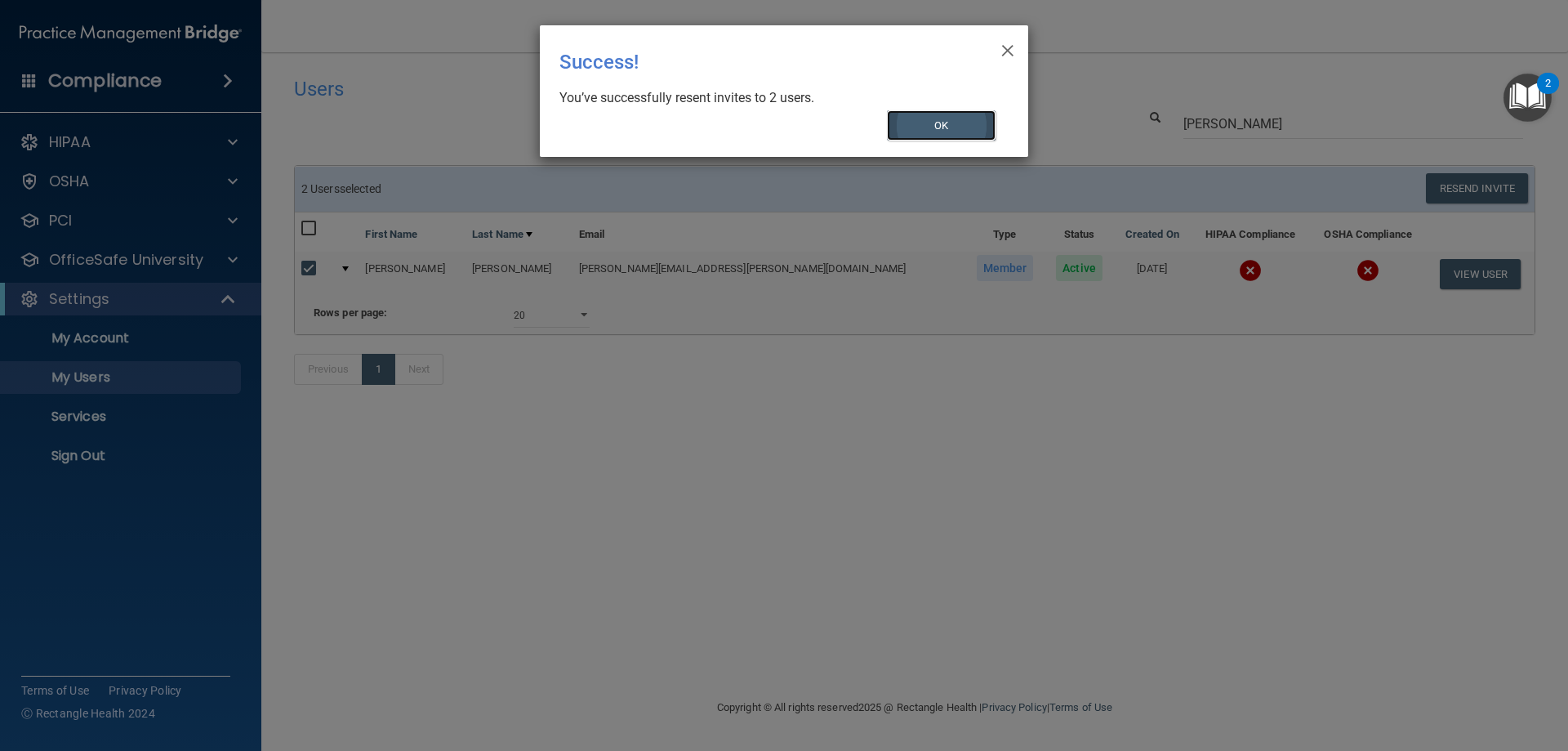
click at [942, 134] on button "OK" at bounding box center [942, 125] width 109 height 30
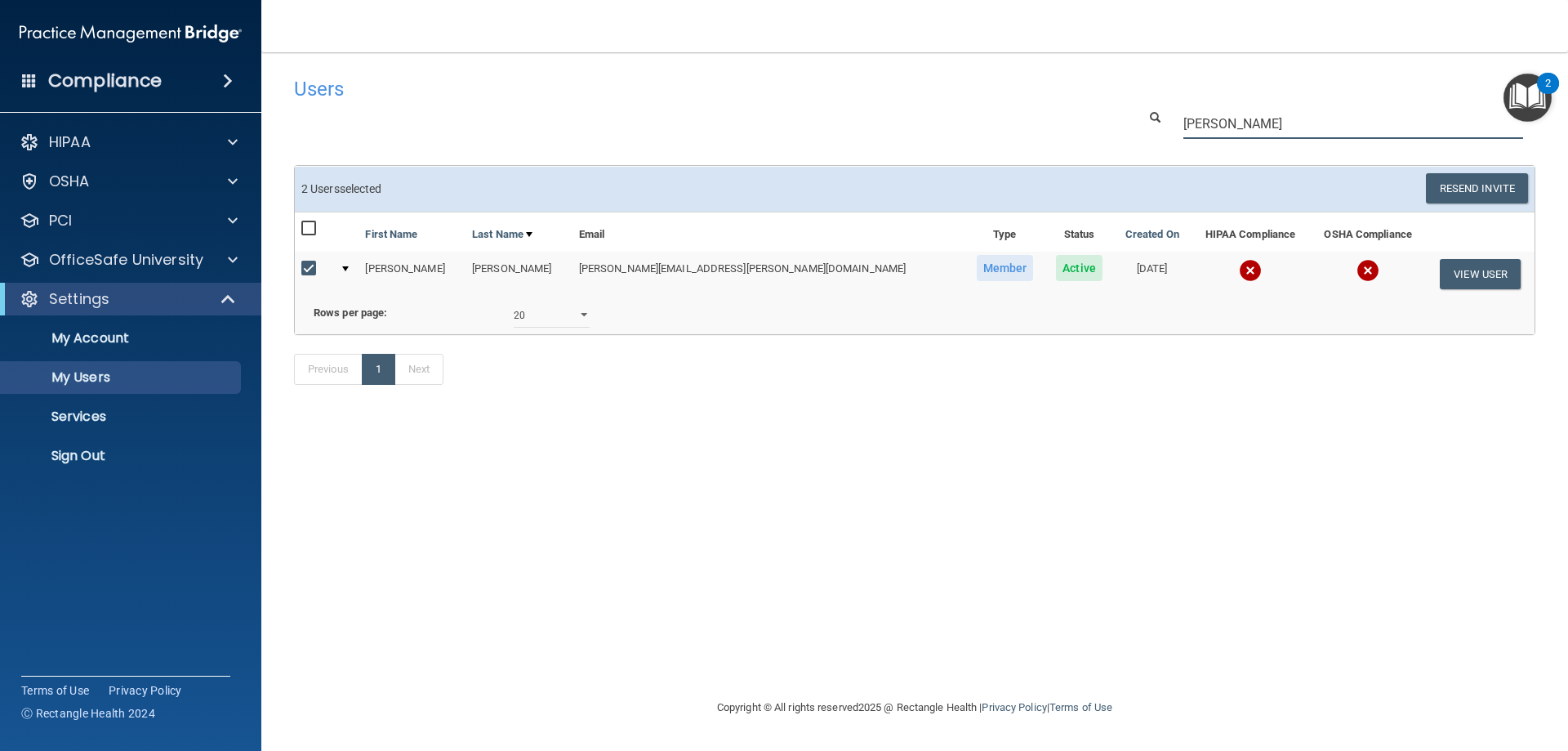
click at [1264, 109] on input "shannon" at bounding box center [1353, 123] width 340 height 30
drag, startPoint x: 1269, startPoint y: 119, endPoint x: 1141, endPoint y: 145, distance: 130.6
click at [1141, 145] on div "Users Success! New user created. × Error! The user couldn't be created. × Succe…" at bounding box center [914, 240] width 1241 height 342
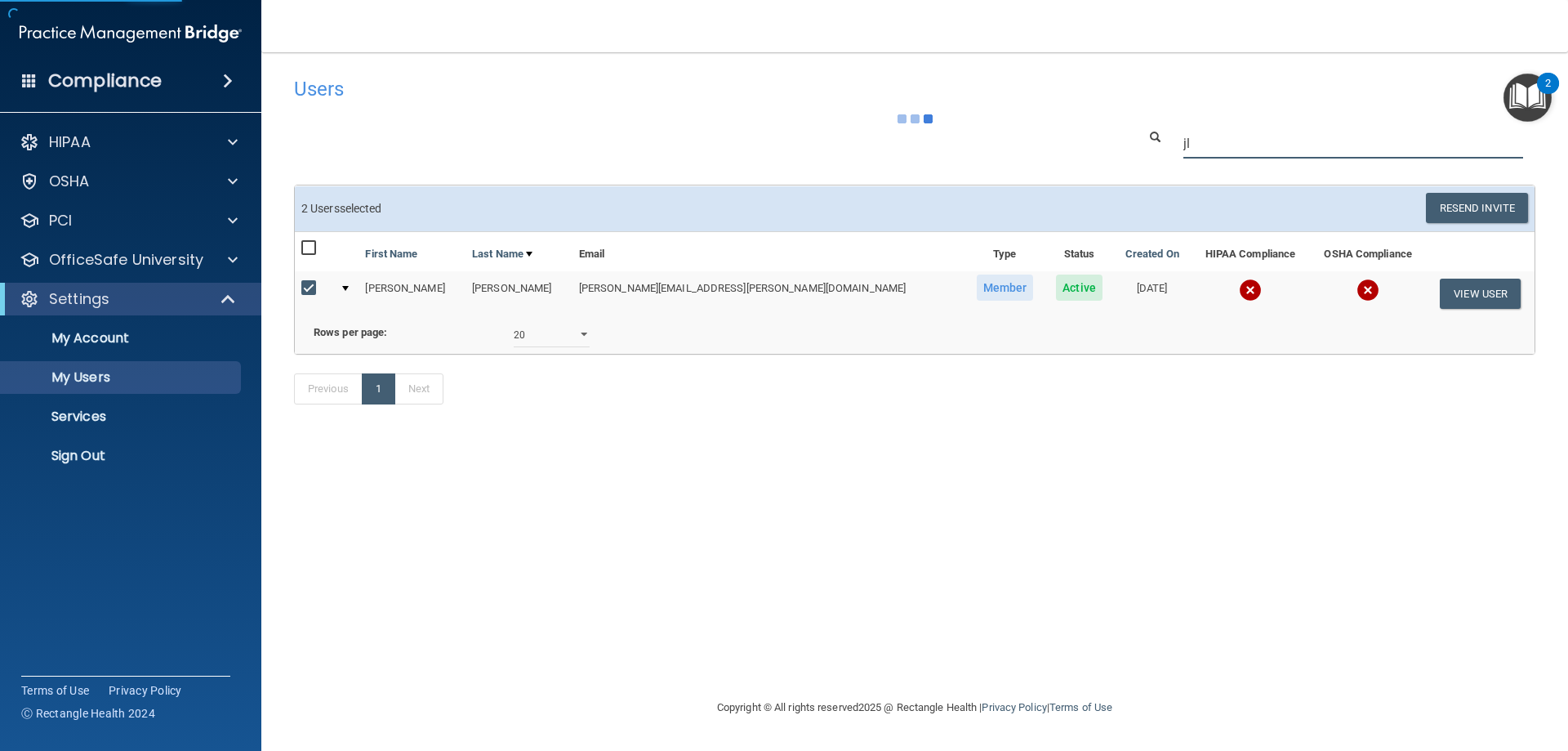
type input "j"
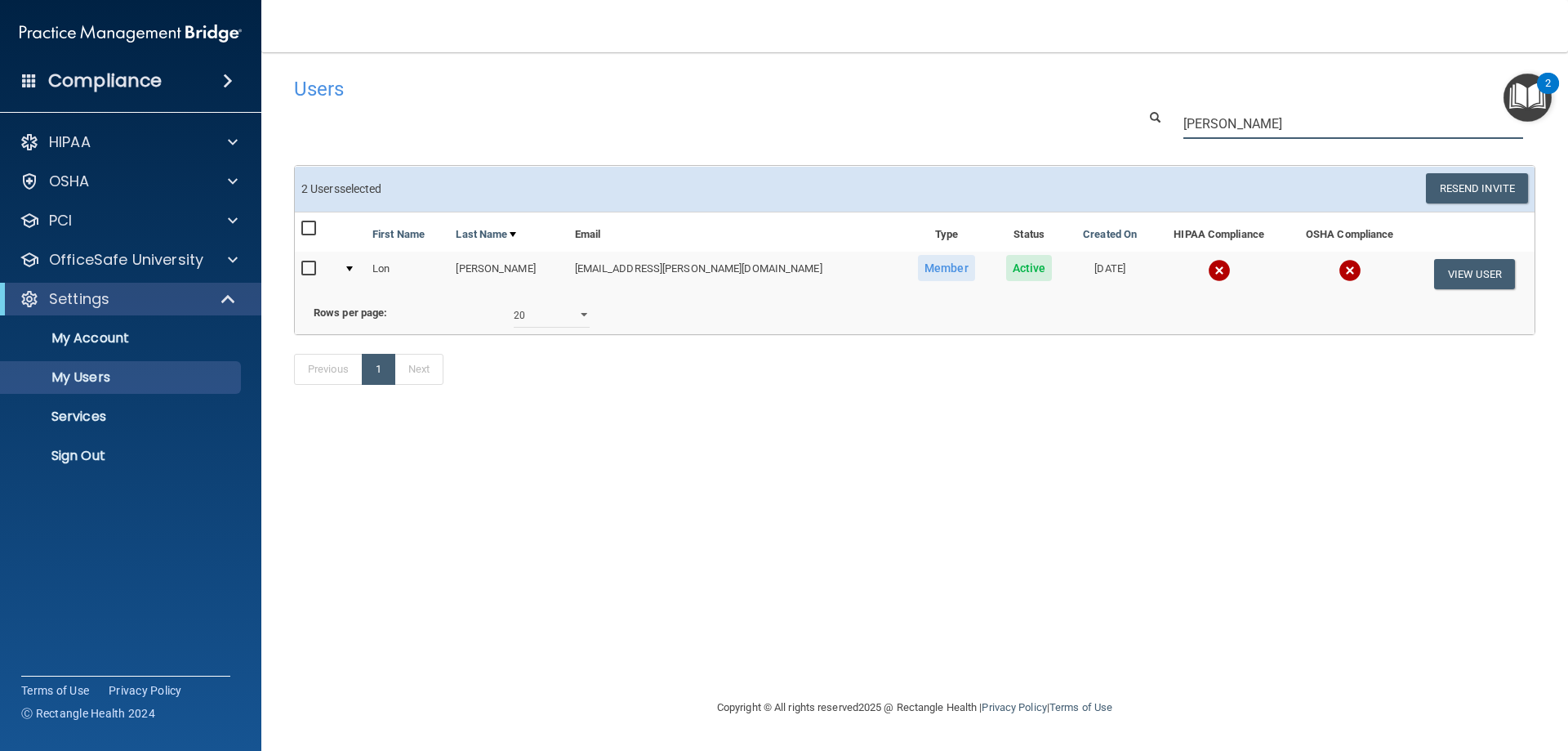
type input "lau"
click at [307, 271] on input "checkbox" at bounding box center [310, 269] width 18 height 13
checkbox input "true"
click at [1446, 189] on button "Resend Invite" at bounding box center [1477, 189] width 102 height 30
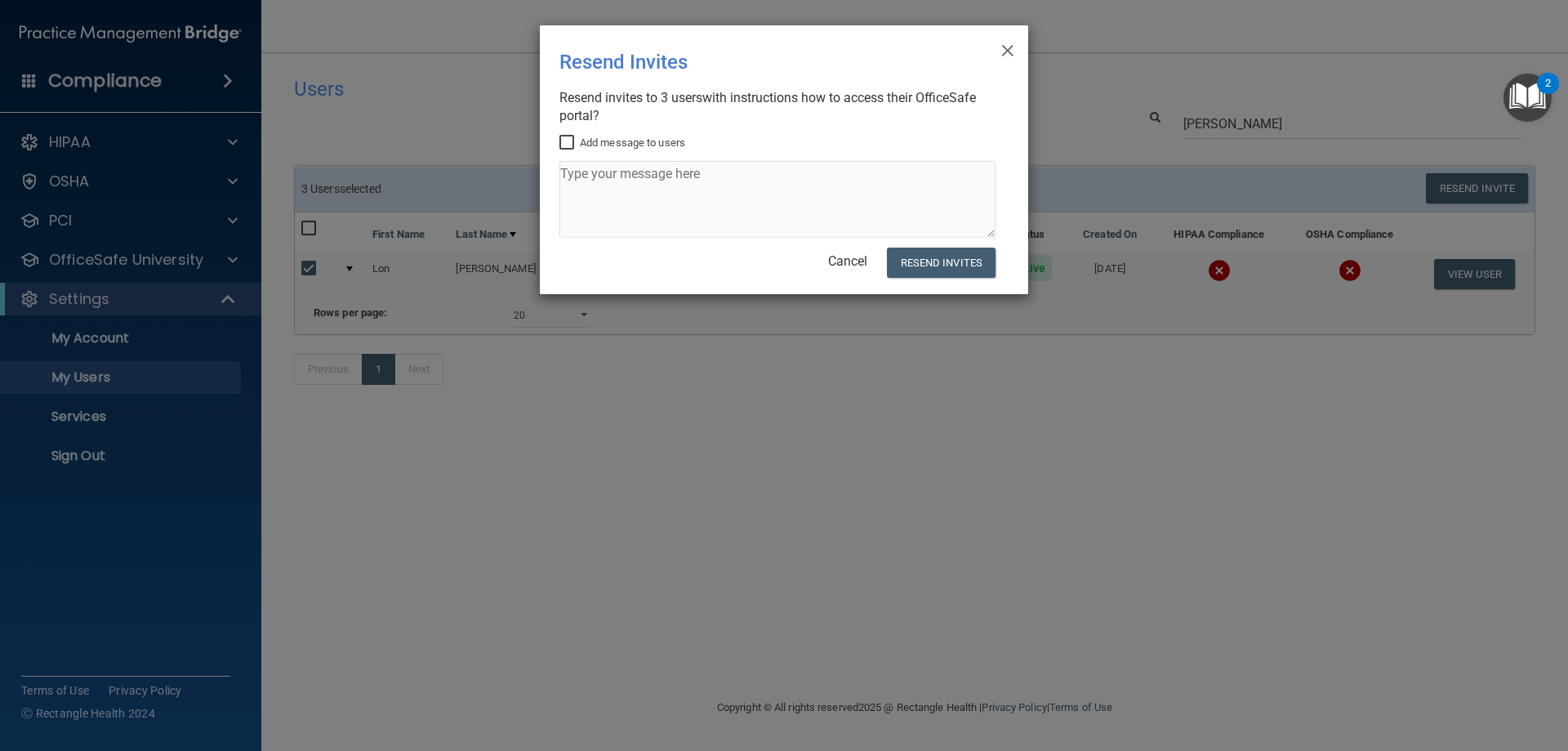
click at [578, 143] on label "Add message to users" at bounding box center [622, 143] width 126 height 19
click at [578, 143] on input "Add message to users" at bounding box center [568, 143] width 18 height 13
checkbox input "true"
click at [580, 177] on textarea at bounding box center [777, 199] width 436 height 77
paste textarea "Good morning, I was wondering if I can get a current copy of your infection con…"
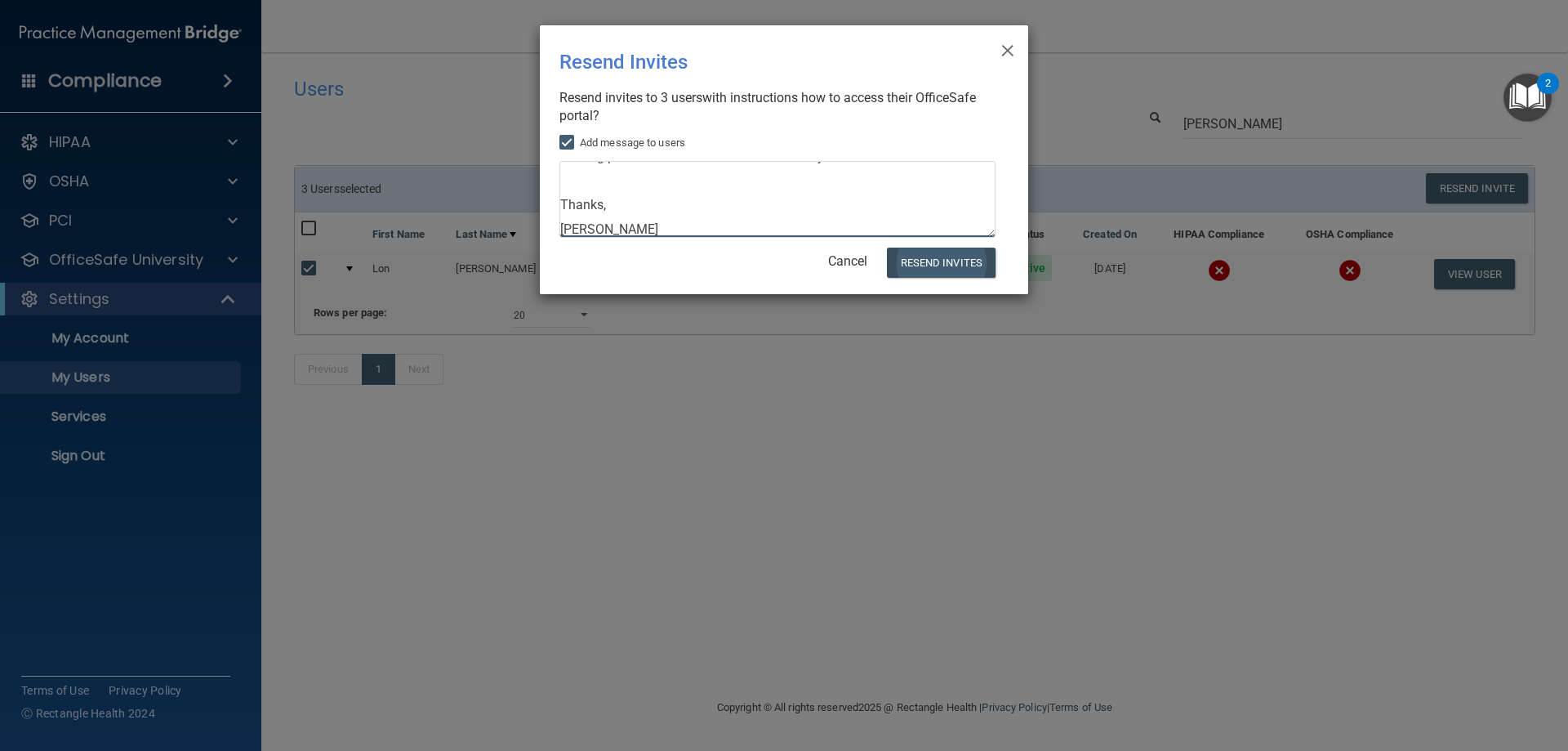
type textarea "Good morning, I was wondering if I can get a current copy of your infection con…"
click at [937, 264] on button "Resend Invites" at bounding box center [941, 263] width 108 height 30
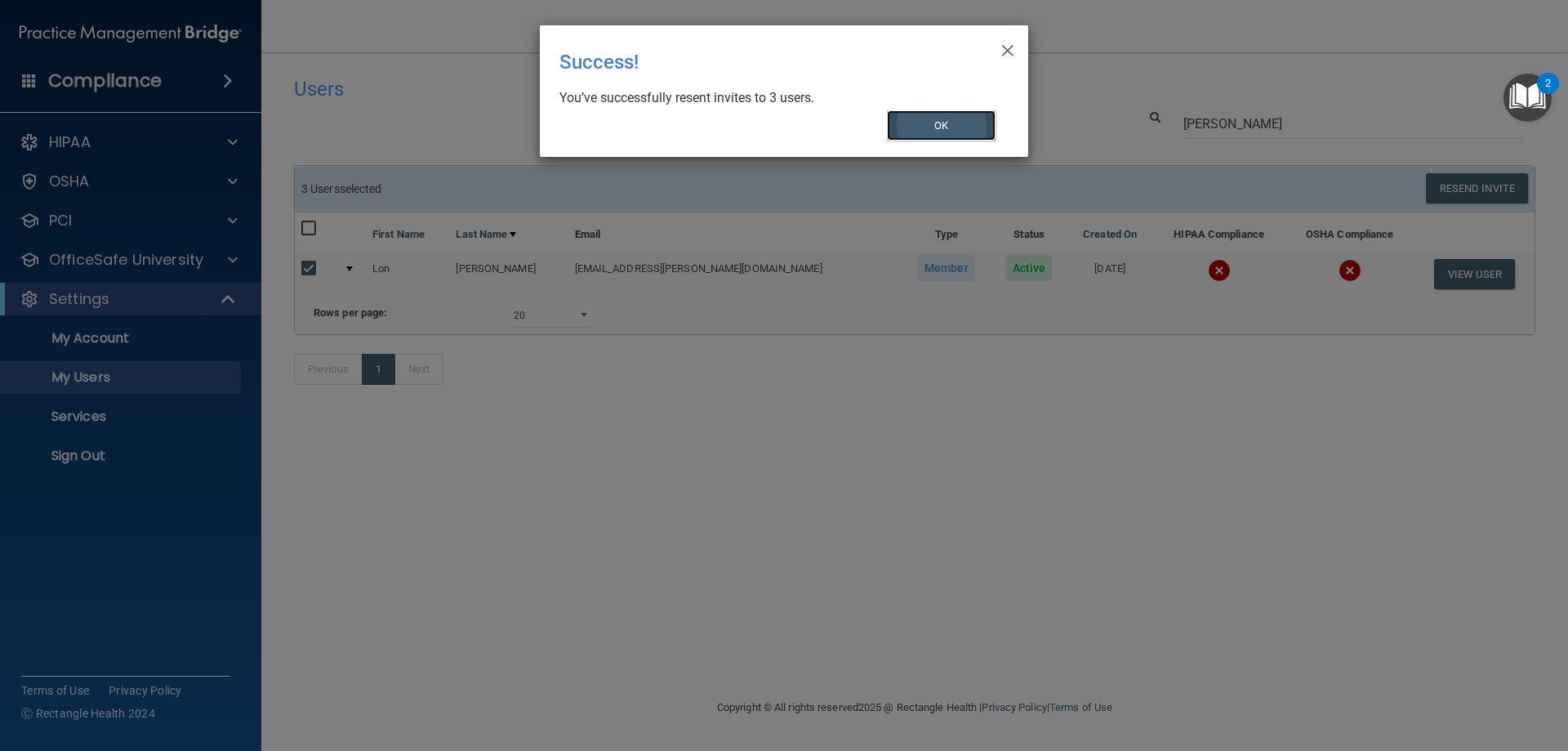
click at [899, 118] on button "OK" at bounding box center [942, 125] width 109 height 30
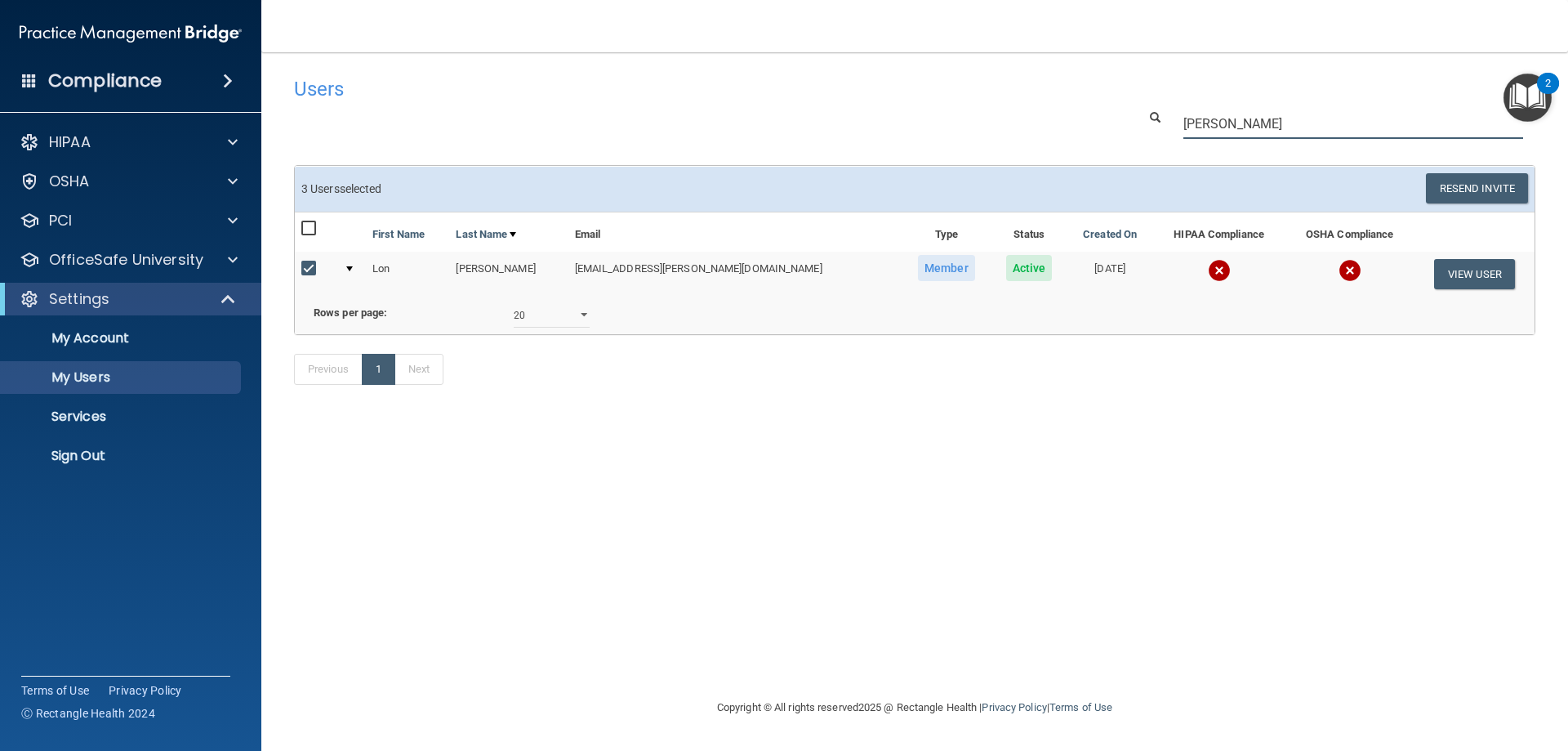
drag, startPoint x: 1233, startPoint y: 129, endPoint x: 1143, endPoint y: 137, distance: 90.4
click at [1143, 137] on div "lau" at bounding box center [1336, 123] width 422 height 30
type input "marie"
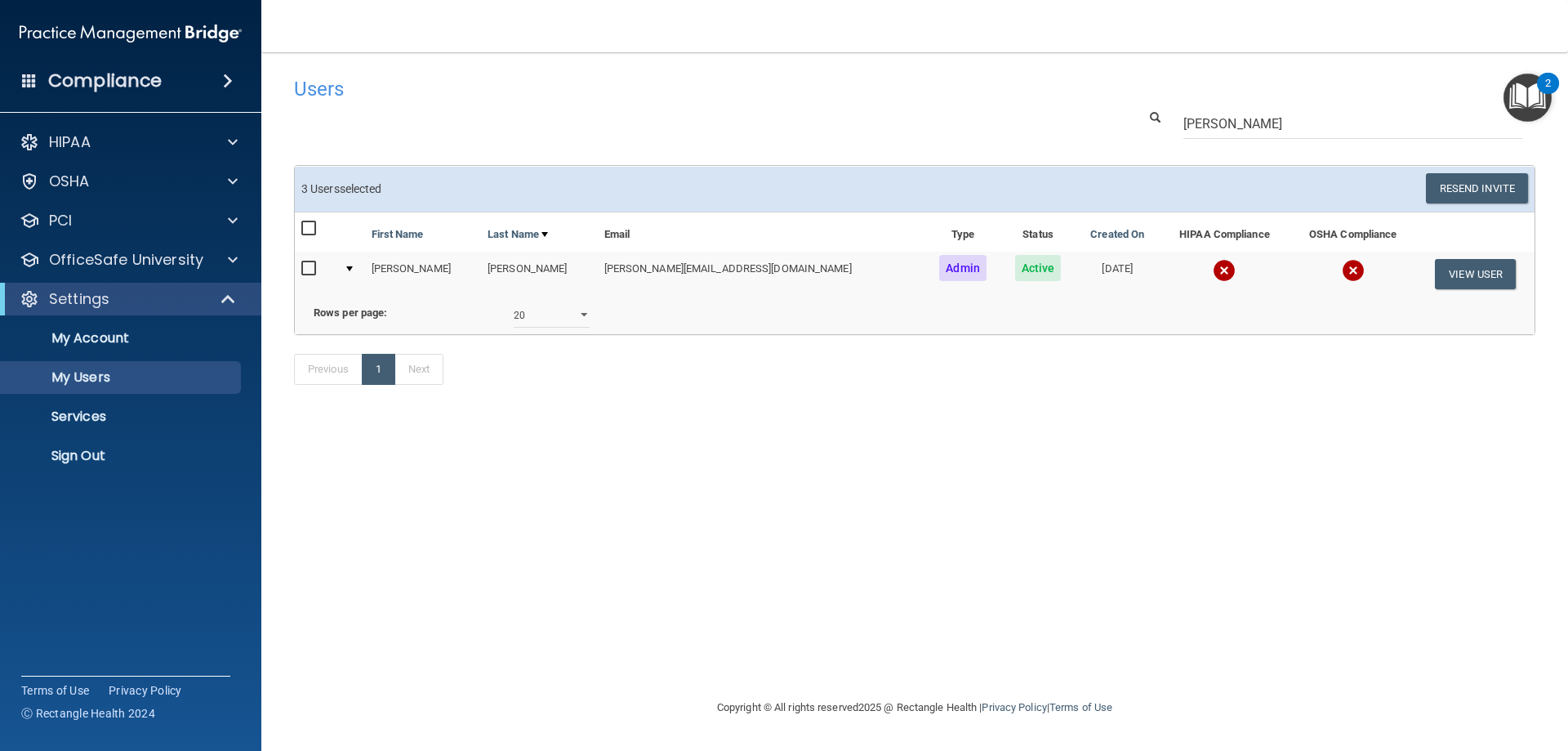
click at [309, 269] on input "checkbox" at bounding box center [310, 269] width 18 height 13
checkbox input "true"
click at [1491, 182] on button "Resend Invite" at bounding box center [1477, 189] width 102 height 30
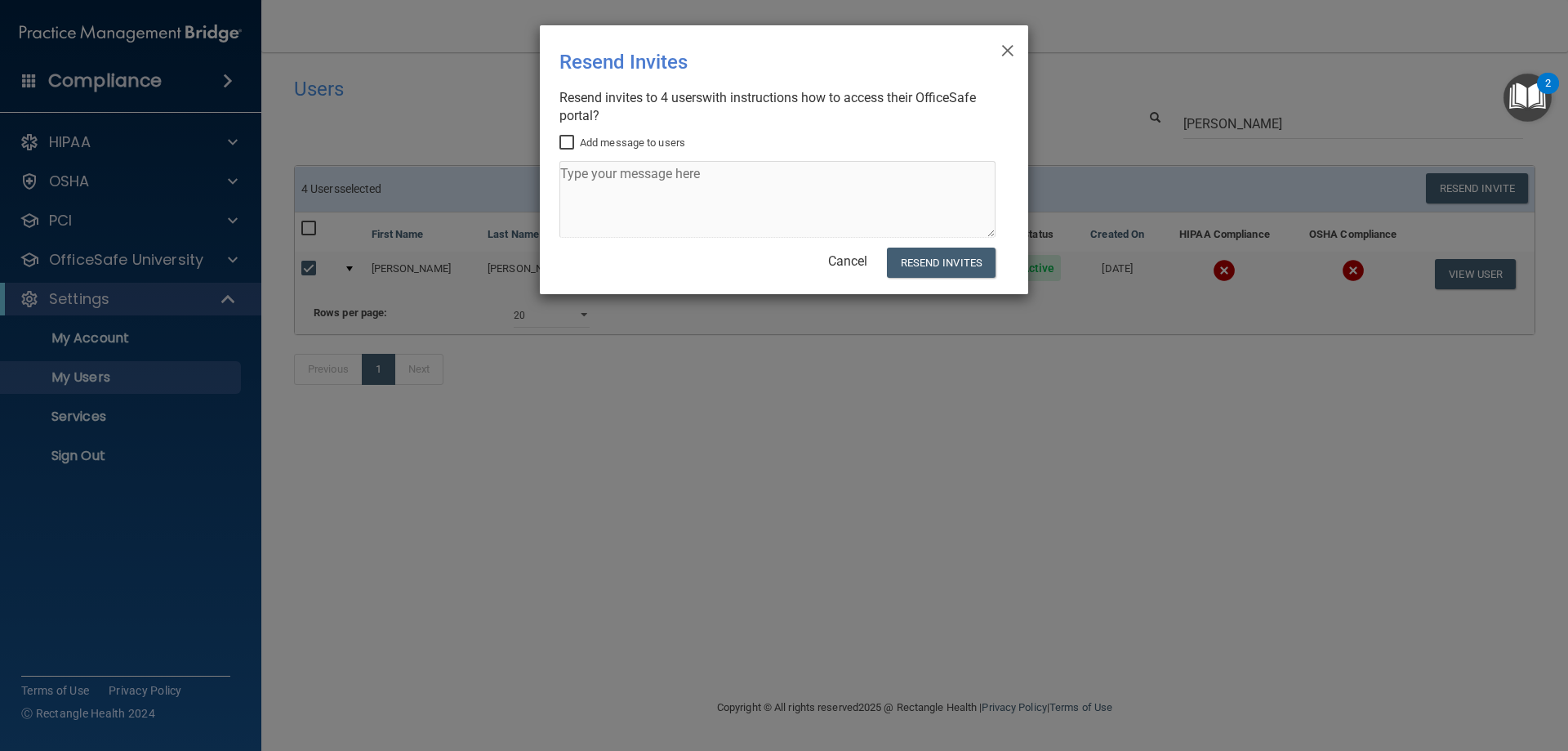
click at [566, 140] on input "Add message to users" at bounding box center [568, 143] width 18 height 13
checkbox input "true"
click at [575, 183] on textarea at bounding box center [777, 199] width 436 height 77
paste textarea "Good morning, I was wondering if I can get a current copy of your infection con…"
type textarea "Good morning, I was wondering if I can get a current copy of your infection con…"
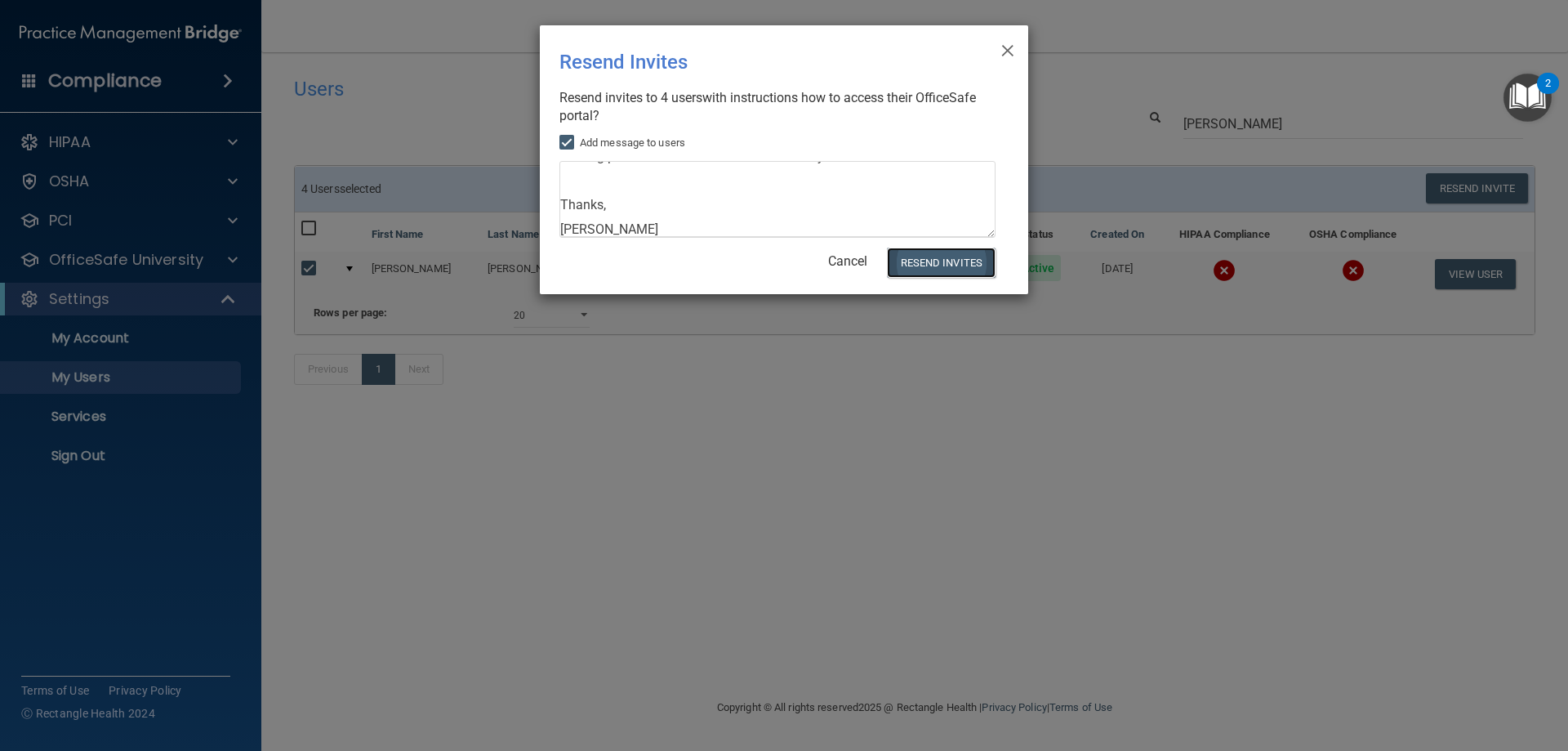
click at [921, 268] on button "Resend Invites" at bounding box center [941, 263] width 108 height 30
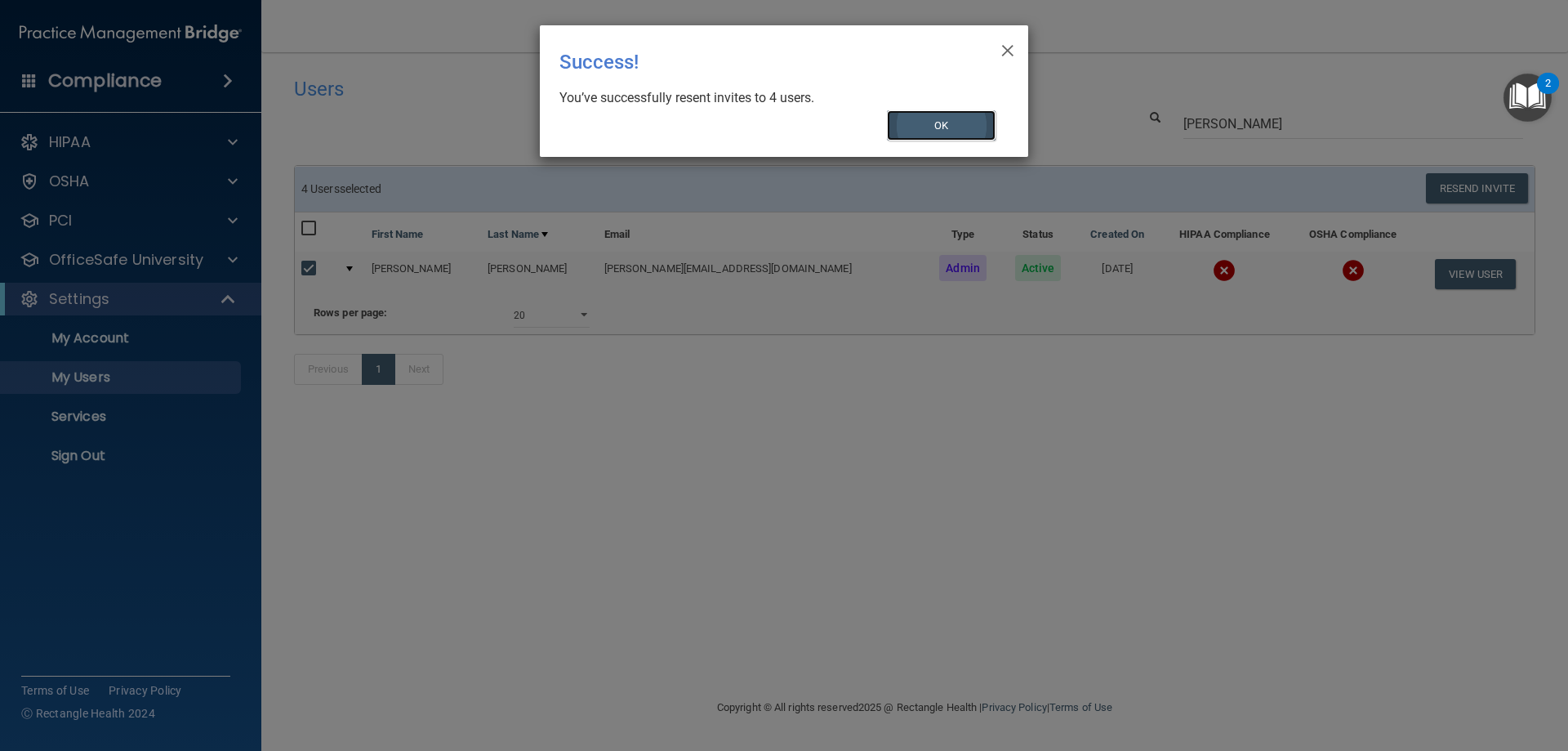
drag, startPoint x: 974, startPoint y: 129, endPoint x: 993, endPoint y: 107, distance: 29.1
click at [976, 128] on button "OK" at bounding box center [942, 125] width 109 height 30
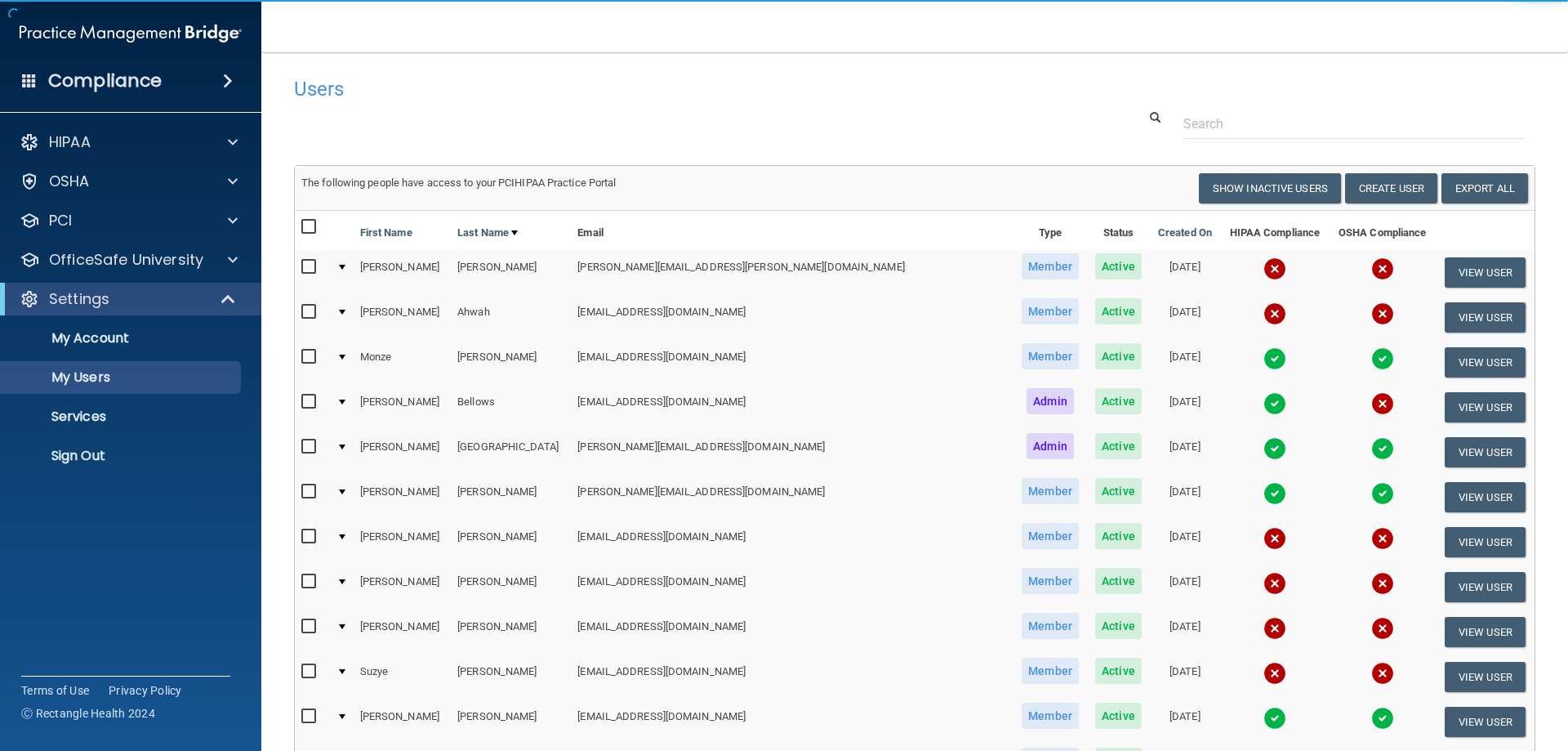
select select "20"
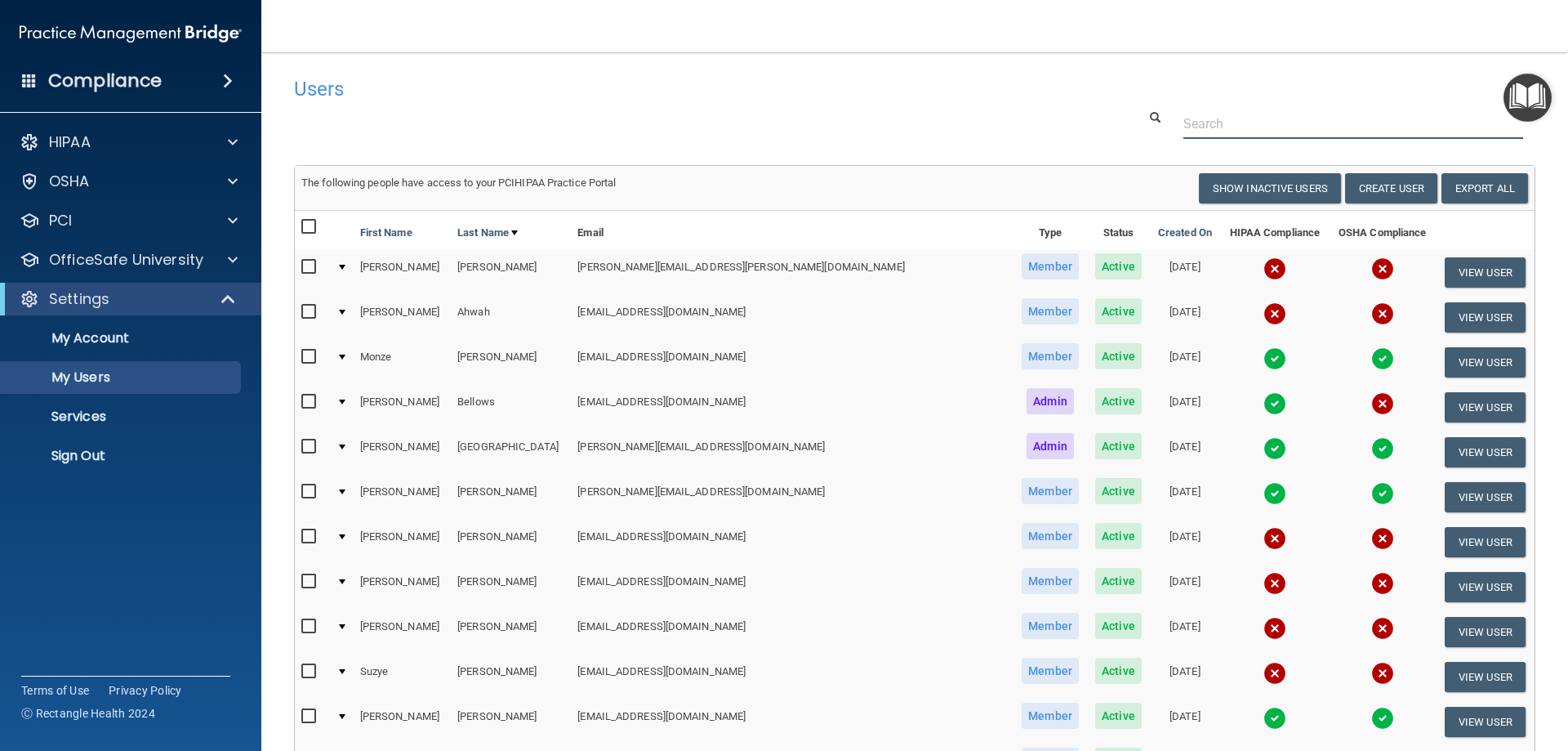
click at [1261, 126] on input "text" at bounding box center [1353, 123] width 340 height 30
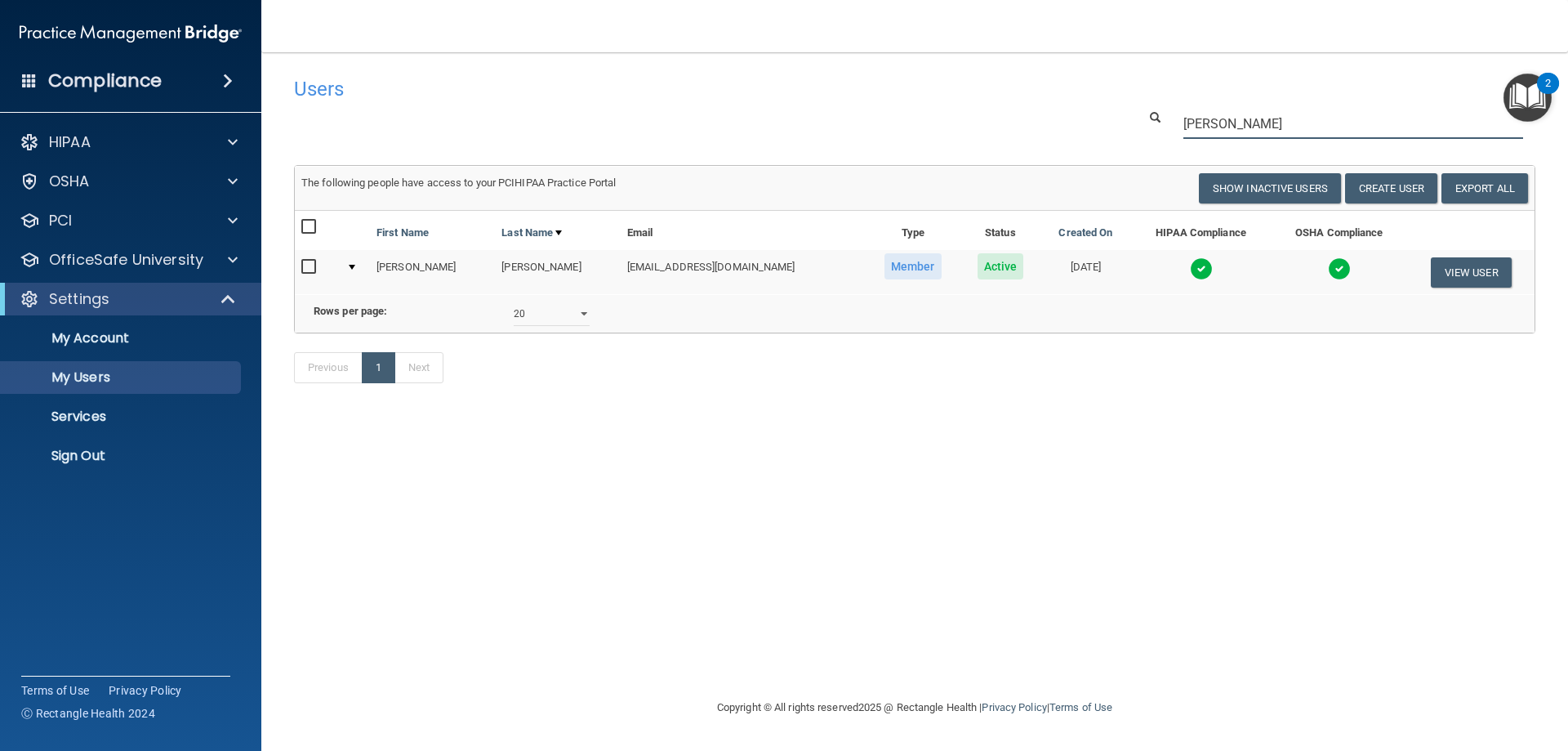
type input "[PERSON_NAME]"
click at [1328, 264] on img at bounding box center [1340, 269] width 23 height 23
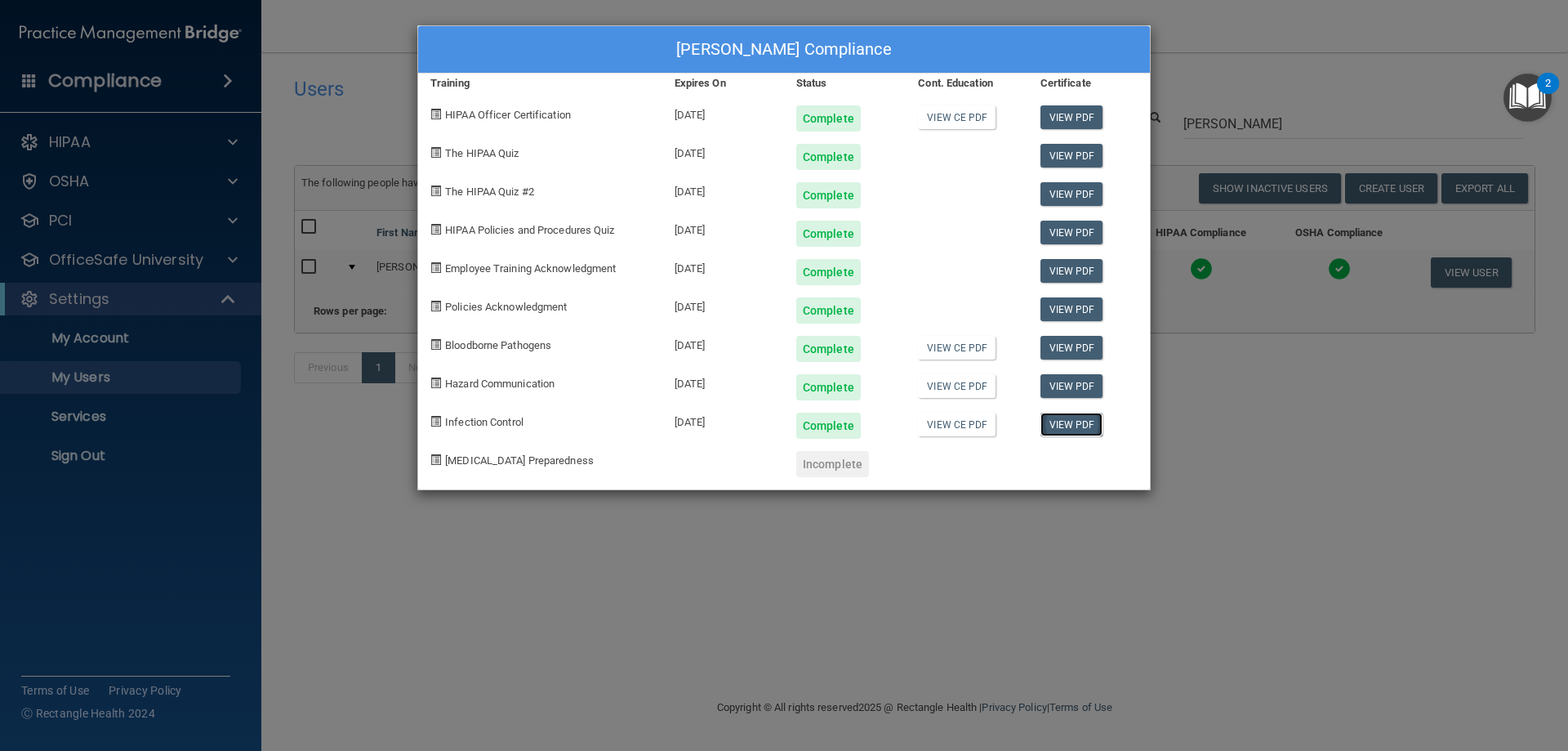
click at [1051, 431] on link "View PDF" at bounding box center [1071, 424] width 63 height 24
